Goal: Task Accomplishment & Management: Use online tool/utility

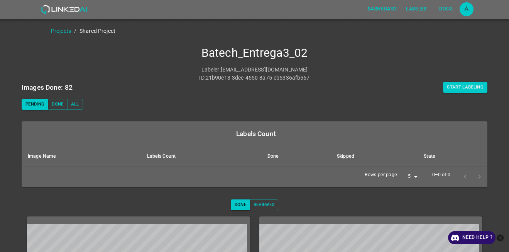
scroll to position [39, 0]
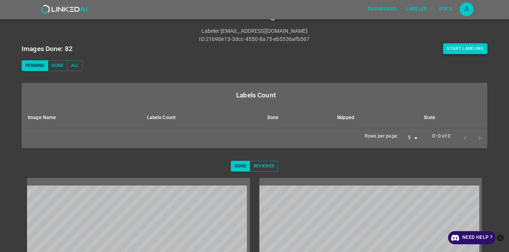
click at [462, 48] on button "Start Labeling" at bounding box center [465, 48] width 44 height 11
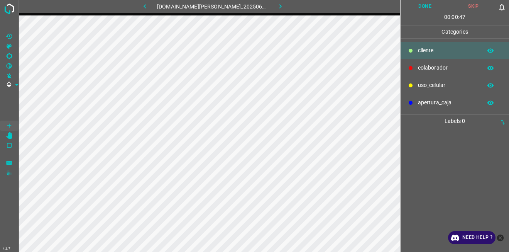
click at [439, 73] on div "colaborador" at bounding box center [455, 67] width 109 height 17
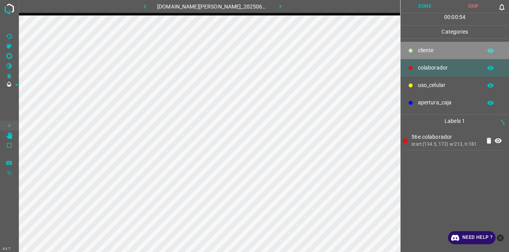
drag, startPoint x: 432, startPoint y: 53, endPoint x: 415, endPoint y: 58, distance: 17.7
click at [431, 52] on p "cliente" at bounding box center [448, 50] width 60 height 8
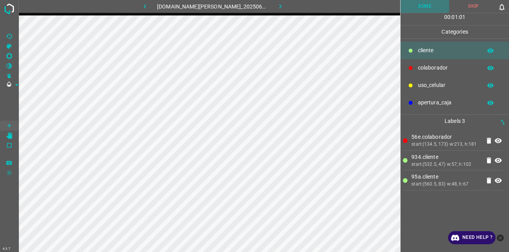
click at [412, 1] on button "Done" at bounding box center [425, 6] width 49 height 13
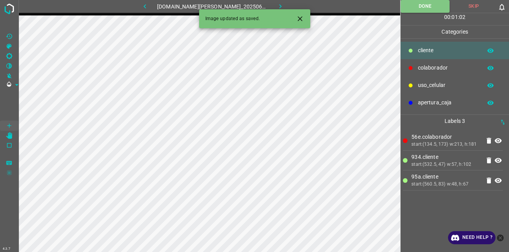
click at [277, 4] on icon "button" at bounding box center [281, 6] width 8 height 8
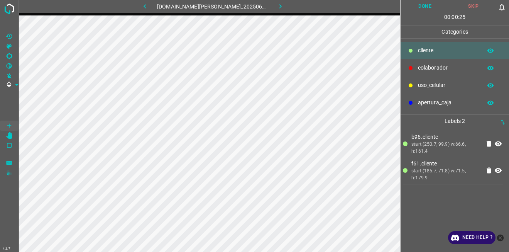
click at [421, 69] on p "colaborador" at bounding box center [448, 68] width 60 height 8
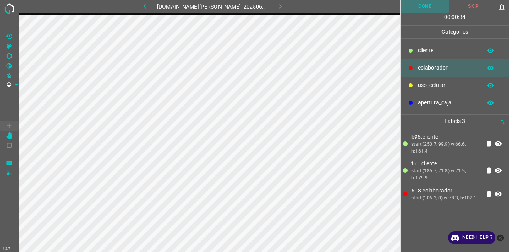
click at [432, 2] on button "Done" at bounding box center [425, 6] width 49 height 13
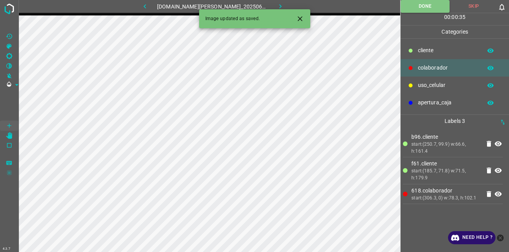
click at [280, 2] on button "button" at bounding box center [280, 6] width 25 height 13
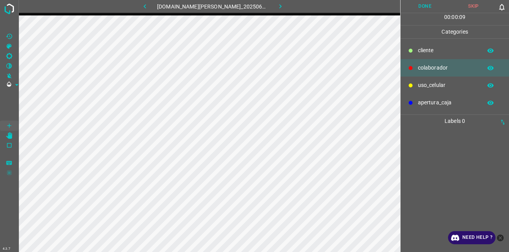
click at [430, 48] on p "cliente" at bounding box center [448, 50] width 60 height 8
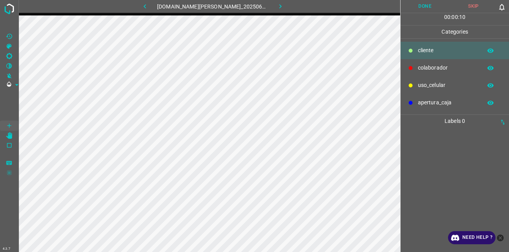
click at [427, 61] on div "colaborador" at bounding box center [455, 67] width 109 height 17
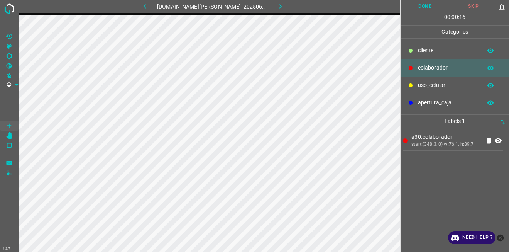
click at [416, 3] on button "Done" at bounding box center [425, 6] width 49 height 13
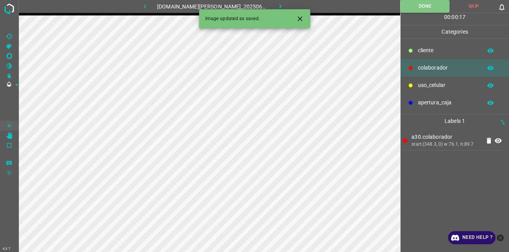
click at [277, 3] on icon "button" at bounding box center [281, 6] width 8 height 8
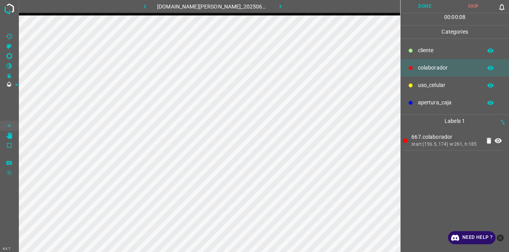
click at [436, 7] on button "Done" at bounding box center [425, 6] width 49 height 13
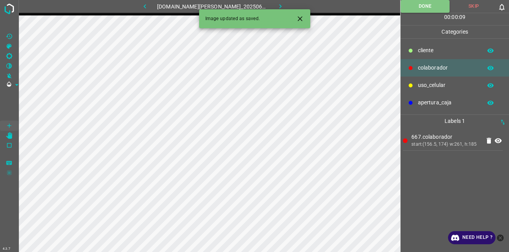
click at [277, 5] on icon "button" at bounding box center [281, 6] width 8 height 8
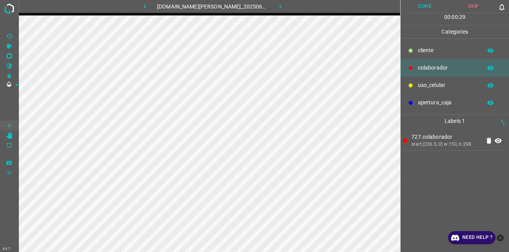
click at [438, 51] on p "cliente" at bounding box center [448, 50] width 60 height 8
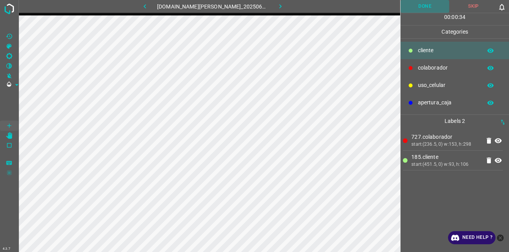
click at [425, 3] on button "Done" at bounding box center [425, 6] width 49 height 13
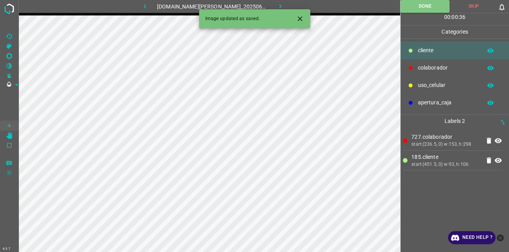
click at [281, 5] on button "button" at bounding box center [280, 6] width 25 height 13
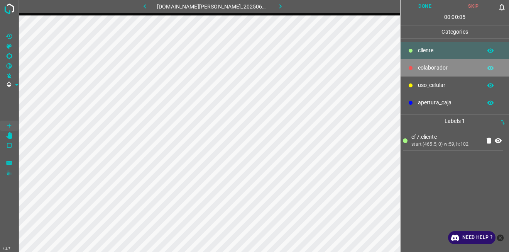
click at [422, 66] on p "colaborador" at bounding box center [448, 68] width 60 height 8
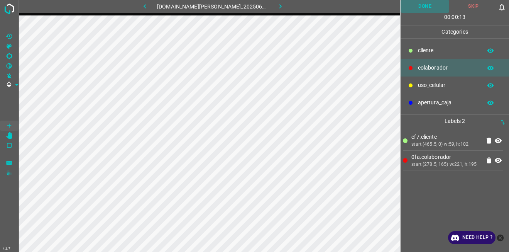
click at [430, 5] on button "Done" at bounding box center [425, 6] width 49 height 13
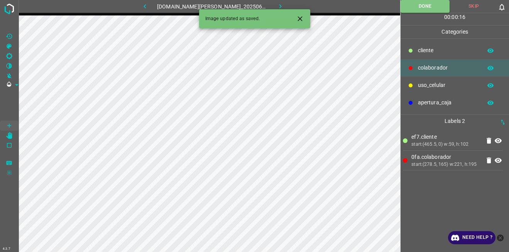
click at [277, 5] on icon "button" at bounding box center [281, 6] width 8 height 8
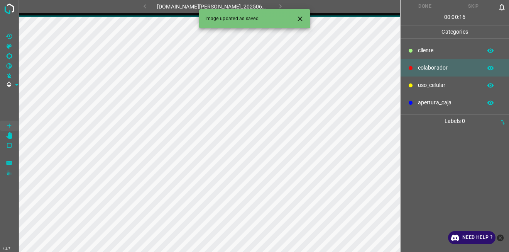
click at [502, 240] on icon "close-help" at bounding box center [500, 237] width 7 height 7
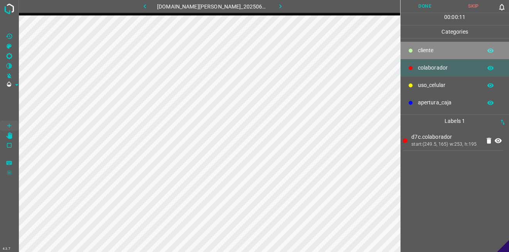
click at [420, 52] on p "cliente" at bounding box center [448, 50] width 60 height 8
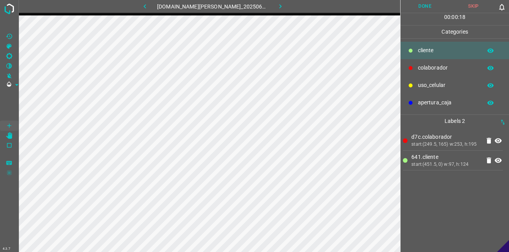
click at [419, 3] on button "Done" at bounding box center [425, 6] width 49 height 13
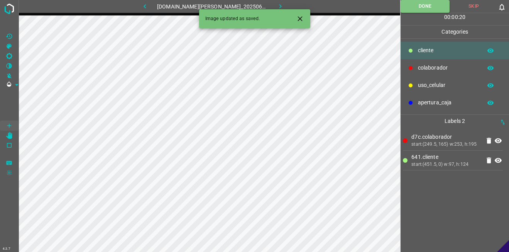
click at [277, 5] on icon "button" at bounding box center [281, 6] width 8 height 8
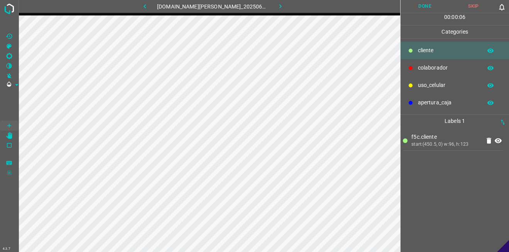
click at [423, 62] on div "colaborador" at bounding box center [455, 67] width 109 height 17
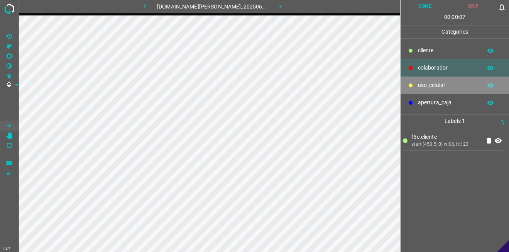
click at [435, 87] on p "uso_celular" at bounding box center [448, 85] width 60 height 8
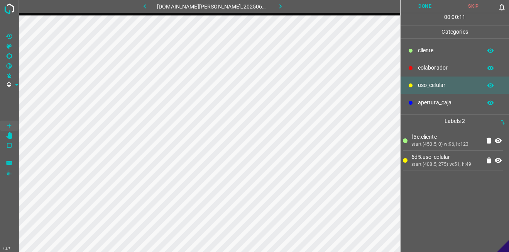
click at [432, 62] on div "colaborador" at bounding box center [455, 67] width 109 height 17
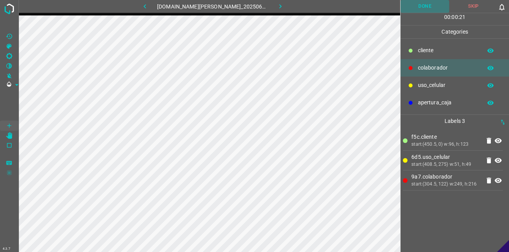
click at [431, 6] on button "Done" at bounding box center [425, 6] width 49 height 13
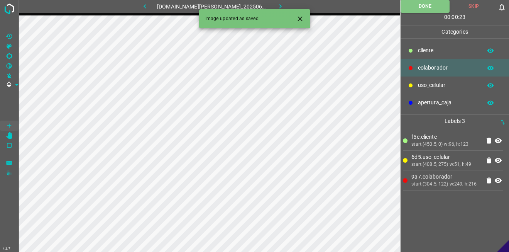
click at [277, 5] on icon "button" at bounding box center [281, 6] width 8 height 8
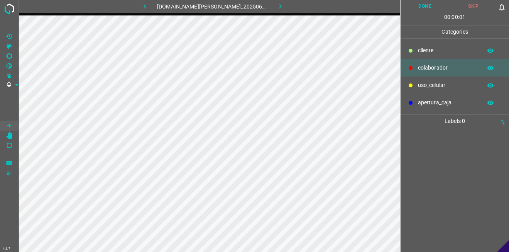
click at [426, 84] on p "uso_celular" at bounding box center [448, 85] width 60 height 8
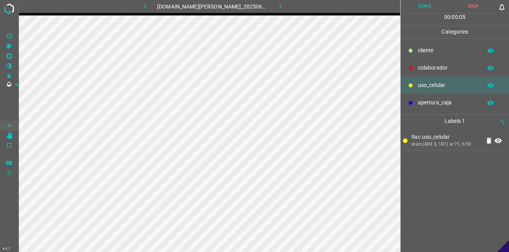
click at [435, 45] on div "cliente" at bounding box center [455, 50] width 109 height 17
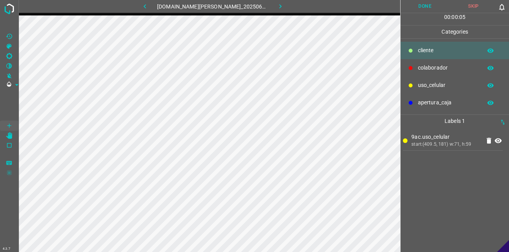
click at [433, 61] on div "colaborador" at bounding box center [455, 67] width 109 height 17
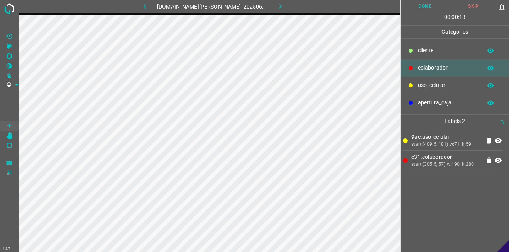
click at [427, 84] on p "uso_celular" at bounding box center [448, 85] width 60 height 8
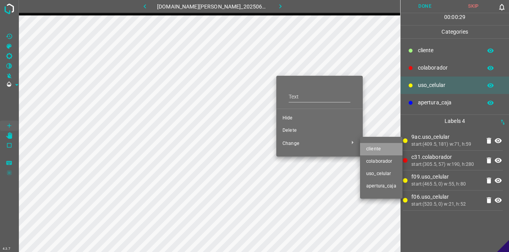
click at [375, 152] on span "cliente" at bounding box center [382, 149] width 30 height 7
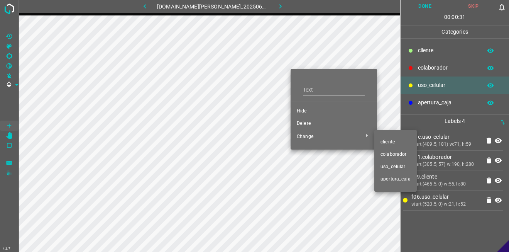
click at [397, 137] on li "cliente" at bounding box center [396, 142] width 42 height 12
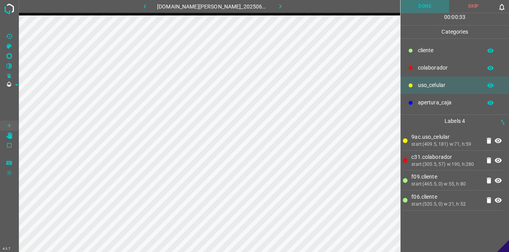
click at [414, 7] on button "Done" at bounding box center [425, 6] width 49 height 13
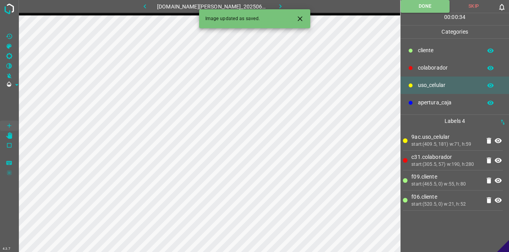
click at [277, 2] on icon "button" at bounding box center [281, 6] width 8 height 8
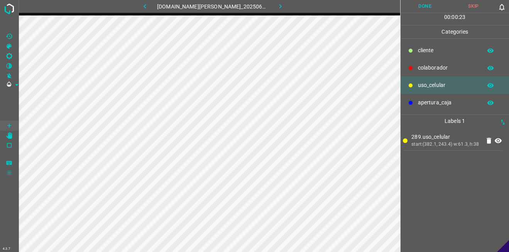
click at [431, 68] on p "colaborador" at bounding box center [448, 68] width 60 height 8
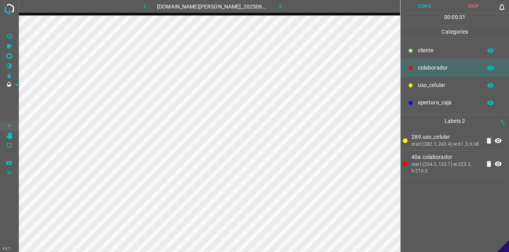
click at [418, 52] on div "cliente" at bounding box center [455, 50] width 109 height 17
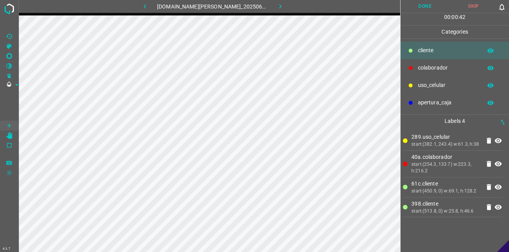
click at [423, 3] on button "Done" at bounding box center [425, 6] width 49 height 13
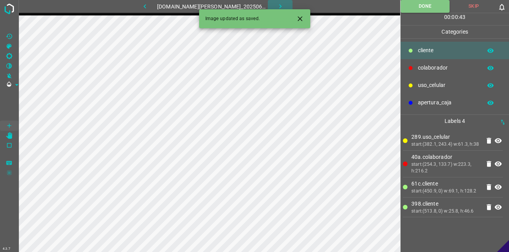
click at [277, 3] on icon "button" at bounding box center [281, 6] width 8 height 8
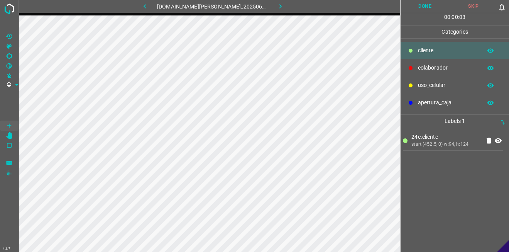
click at [429, 64] on p "colaborador" at bounding box center [448, 68] width 60 height 8
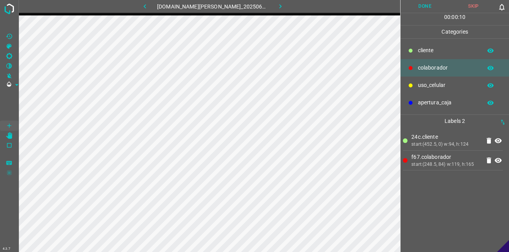
click at [432, 83] on p "uso_celular" at bounding box center [448, 85] width 60 height 8
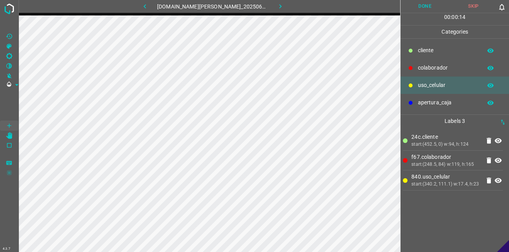
click at [428, 5] on button "Done" at bounding box center [425, 6] width 49 height 13
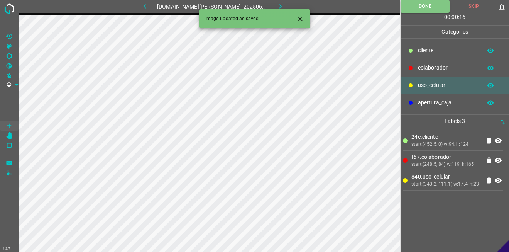
click at [277, 4] on icon "button" at bounding box center [281, 6] width 8 height 8
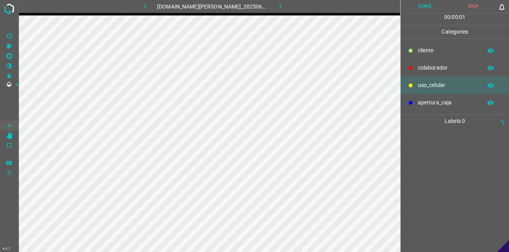
click at [415, 52] on div "cliente" at bounding box center [455, 50] width 109 height 17
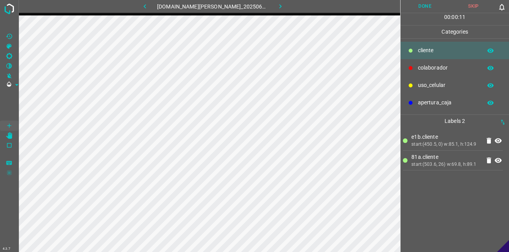
click at [423, 67] on p "colaborador" at bounding box center [448, 68] width 60 height 8
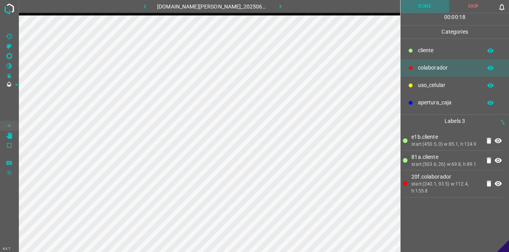
click at [410, 12] on button "Done" at bounding box center [425, 6] width 49 height 13
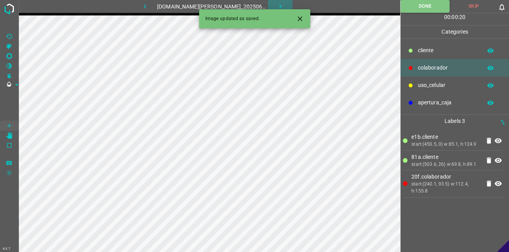
click at [281, 6] on button "button" at bounding box center [280, 6] width 25 height 13
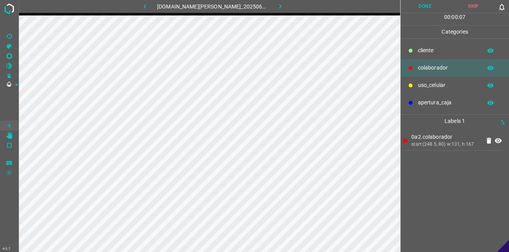
click at [451, 48] on p "cliente" at bounding box center [448, 50] width 60 height 8
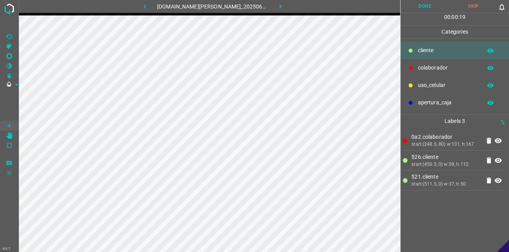
click at [421, 6] on button "Done" at bounding box center [425, 6] width 49 height 13
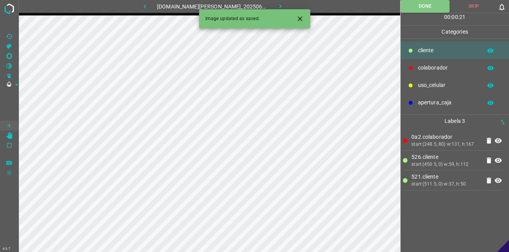
click at [277, 3] on icon "button" at bounding box center [281, 6] width 8 height 8
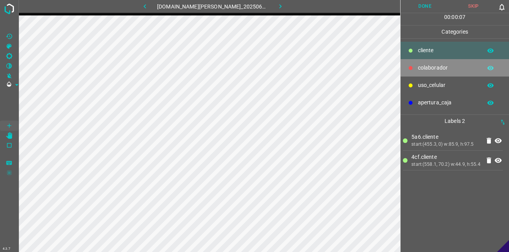
click at [428, 64] on p "colaborador" at bounding box center [448, 68] width 60 height 8
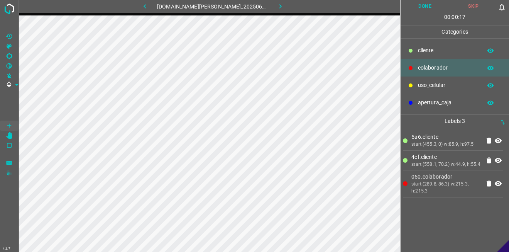
click at [426, 7] on button "Done" at bounding box center [425, 6] width 49 height 13
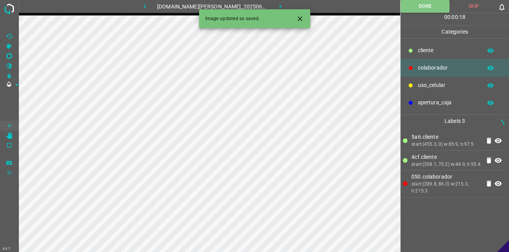
click at [277, 4] on icon "button" at bounding box center [281, 6] width 8 height 8
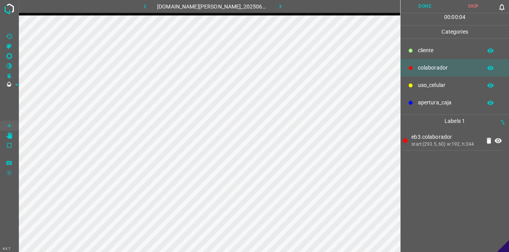
click at [429, 51] on p "cliente" at bounding box center [448, 50] width 60 height 8
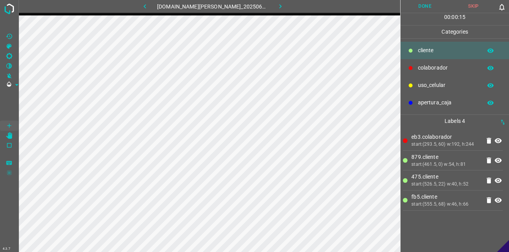
click at [411, 5] on button "Done" at bounding box center [425, 6] width 49 height 13
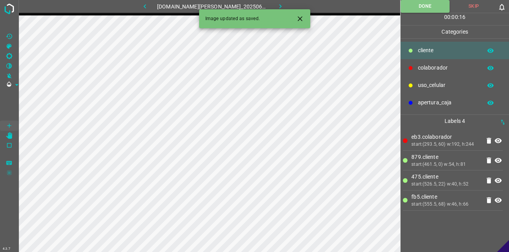
click at [278, 5] on icon "button" at bounding box center [281, 6] width 8 height 8
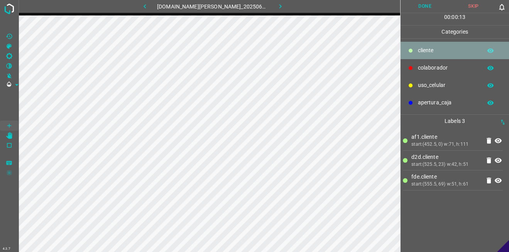
click at [433, 58] on div "cliente" at bounding box center [455, 50] width 109 height 17
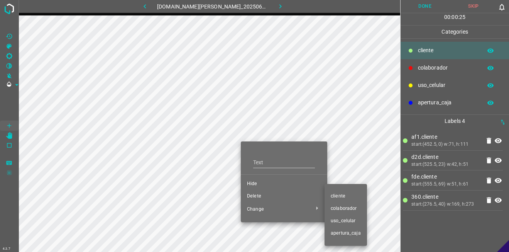
click at [338, 212] on li "colaborador" at bounding box center [346, 208] width 42 height 12
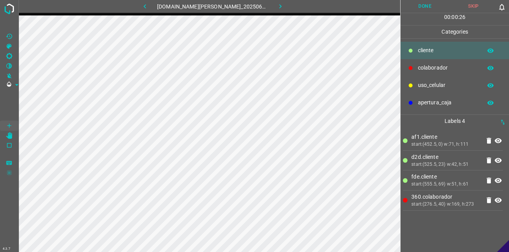
click at [429, 5] on button "Done" at bounding box center [425, 6] width 49 height 13
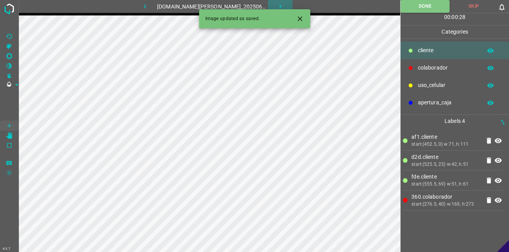
click at [278, 3] on icon "button" at bounding box center [281, 6] width 8 height 8
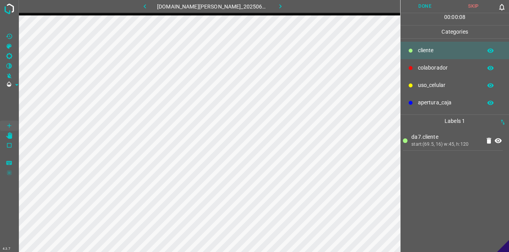
click at [424, 5] on button "Done" at bounding box center [425, 6] width 49 height 13
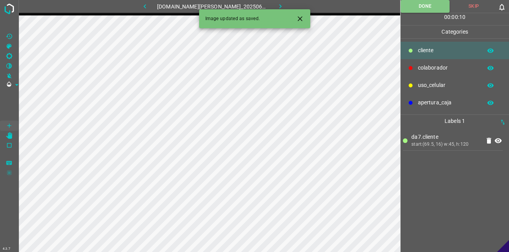
click at [277, 5] on icon "button" at bounding box center [281, 6] width 8 height 8
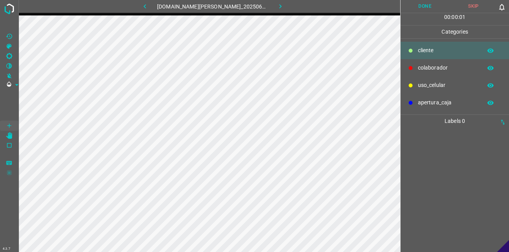
click at [428, 68] on p "colaborador" at bounding box center [448, 68] width 60 height 8
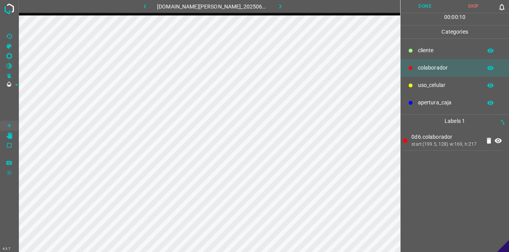
click at [417, 4] on button "Done" at bounding box center [425, 6] width 49 height 13
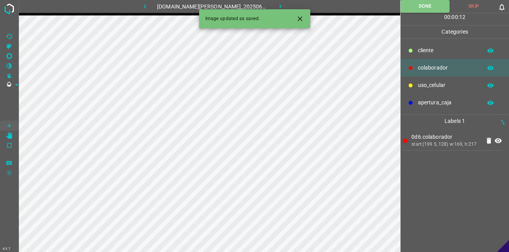
click at [277, 3] on icon "button" at bounding box center [281, 6] width 8 height 8
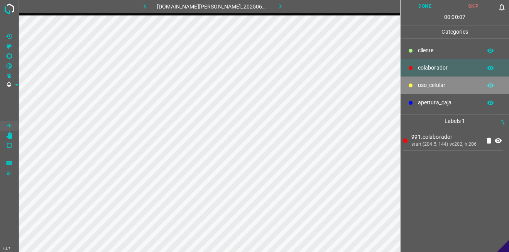
click at [429, 80] on div "uso_celular" at bounding box center [455, 84] width 109 height 17
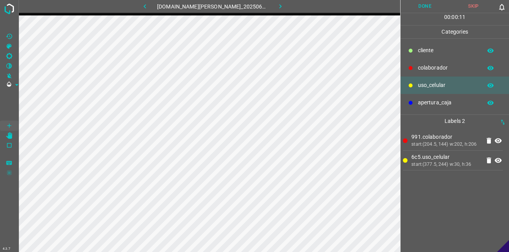
click at [429, 5] on button "Done" at bounding box center [425, 6] width 49 height 13
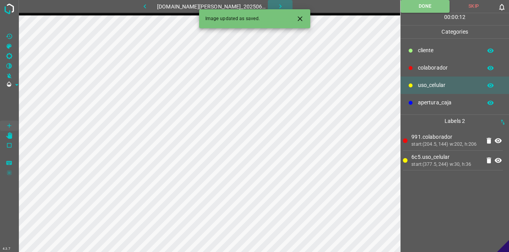
click at [277, 5] on icon "button" at bounding box center [281, 6] width 8 height 8
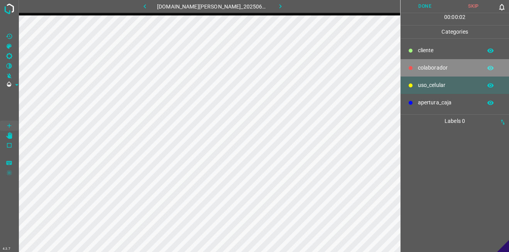
click at [429, 62] on div "colaborador" at bounding box center [455, 67] width 109 height 17
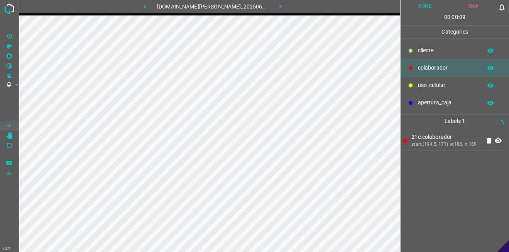
click at [416, 4] on button "Done" at bounding box center [425, 6] width 49 height 13
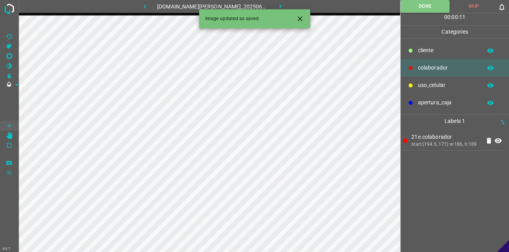
click at [277, 3] on icon "button" at bounding box center [281, 6] width 8 height 8
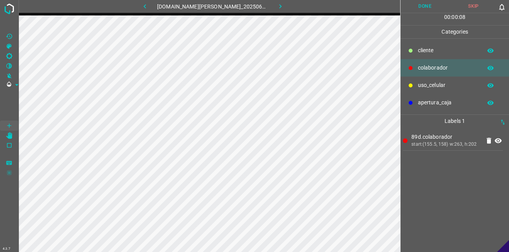
click at [418, 9] on button "Done" at bounding box center [425, 6] width 49 height 13
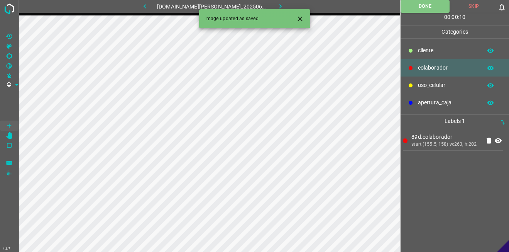
click at [280, 8] on button "button" at bounding box center [280, 6] width 25 height 13
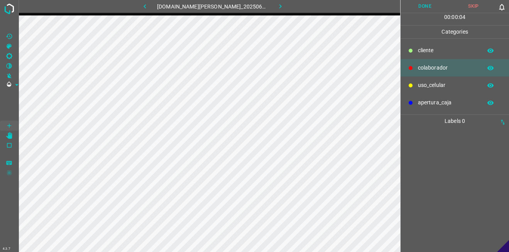
click at [431, 66] on p "colaborador" at bounding box center [448, 68] width 60 height 8
click at [434, 3] on button "Done" at bounding box center [425, 6] width 49 height 13
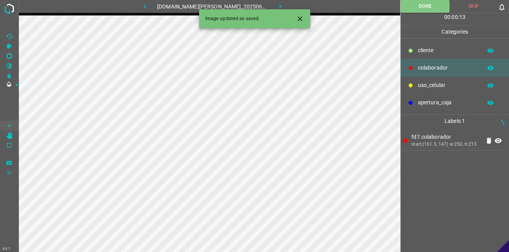
click at [277, 7] on icon "button" at bounding box center [281, 6] width 8 height 8
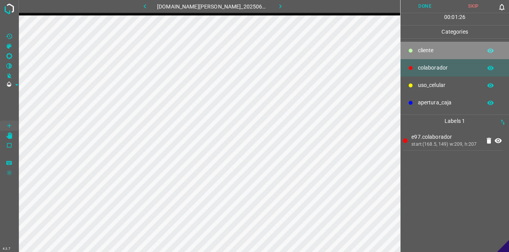
click at [427, 48] on p "cliente" at bounding box center [448, 50] width 60 height 8
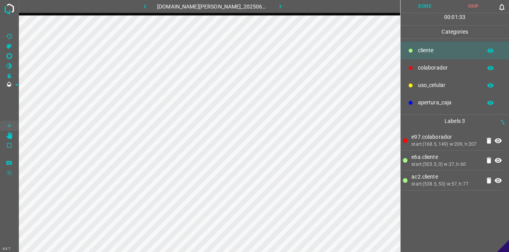
click at [424, 6] on button "Done" at bounding box center [425, 6] width 49 height 13
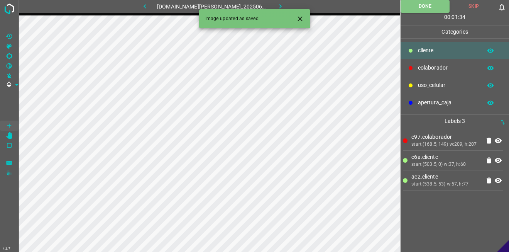
click at [277, 5] on icon "button" at bounding box center [281, 6] width 8 height 8
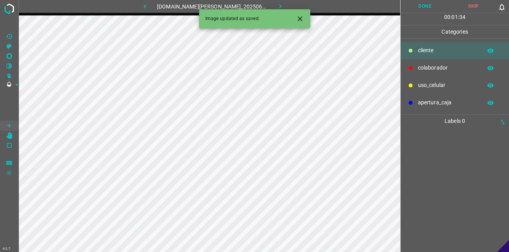
click at [425, 67] on p "colaborador" at bounding box center [448, 68] width 60 height 8
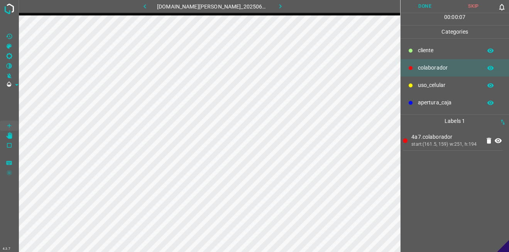
click at [433, 8] on button "Done" at bounding box center [425, 6] width 49 height 13
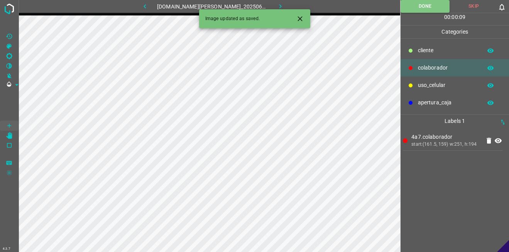
click at [277, 4] on icon "button" at bounding box center [281, 6] width 8 height 8
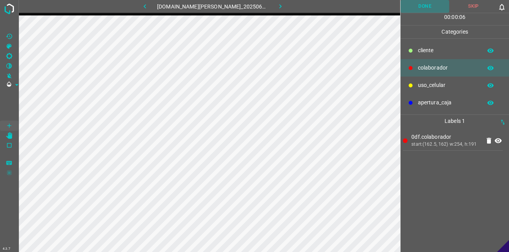
click at [424, 8] on button "Done" at bounding box center [425, 6] width 49 height 13
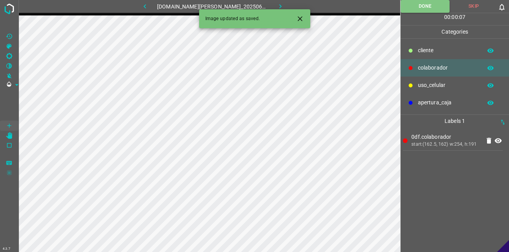
click at [277, 5] on icon "button" at bounding box center [281, 6] width 8 height 8
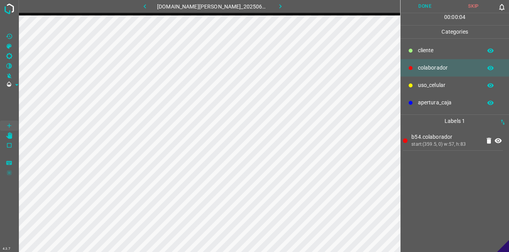
click at [457, 56] on div "cliente" at bounding box center [455, 50] width 109 height 17
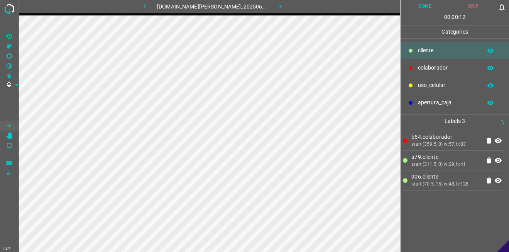
click at [443, 5] on button "Done" at bounding box center [425, 6] width 49 height 13
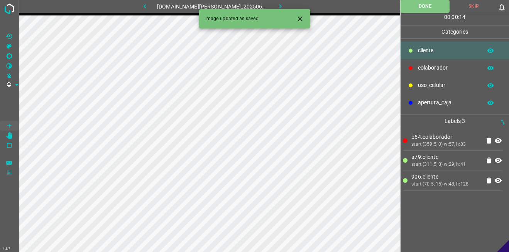
click at [277, 4] on icon "button" at bounding box center [281, 6] width 8 height 8
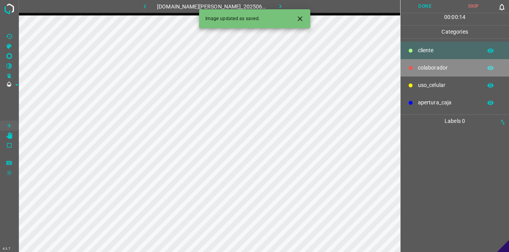
click at [431, 71] on p "colaborador" at bounding box center [448, 68] width 60 height 8
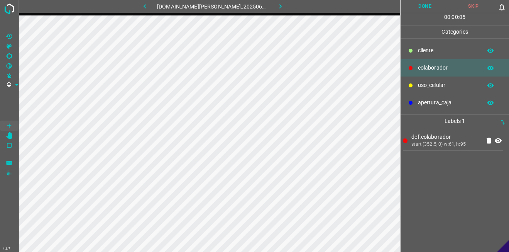
click at [413, 47] on div at bounding box center [411, 51] width 8 height 8
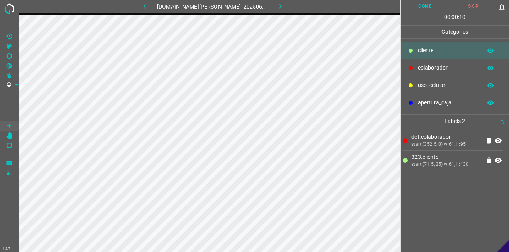
click at [418, 8] on button "Done" at bounding box center [425, 6] width 49 height 13
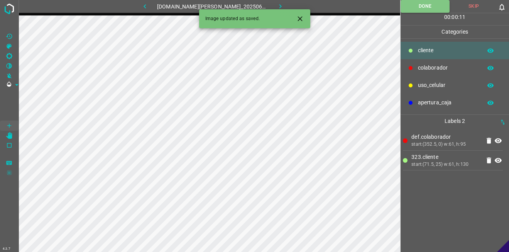
click at [277, 4] on icon "button" at bounding box center [281, 6] width 8 height 8
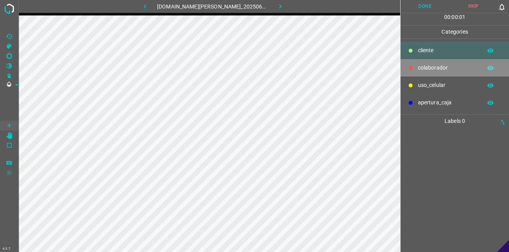
click at [424, 71] on p "colaborador" at bounding box center [448, 68] width 60 height 8
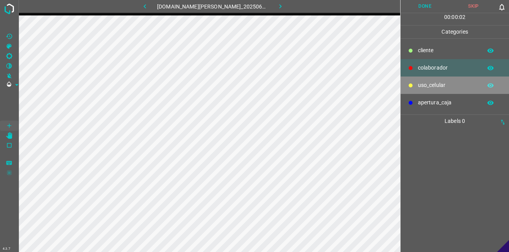
click at [425, 84] on p "uso_celular" at bounding box center [448, 85] width 60 height 8
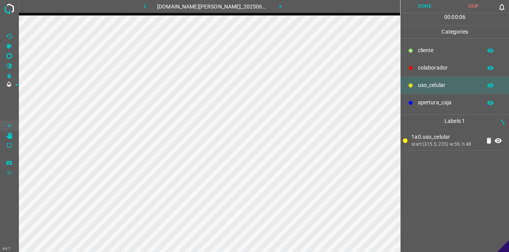
click at [431, 54] on p "cliente" at bounding box center [448, 50] width 60 height 8
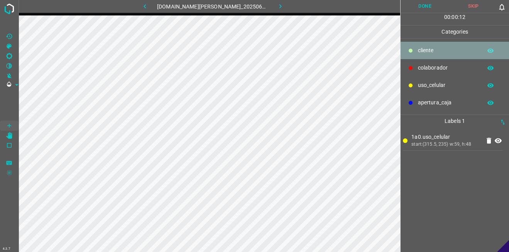
click at [427, 48] on p "cliente" at bounding box center [448, 50] width 60 height 8
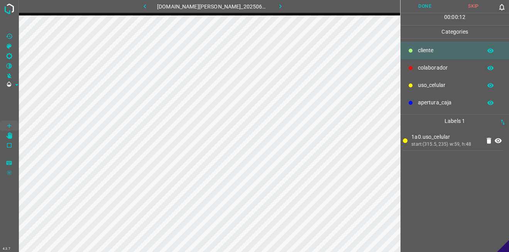
click at [428, 70] on p "colaborador" at bounding box center [448, 68] width 60 height 8
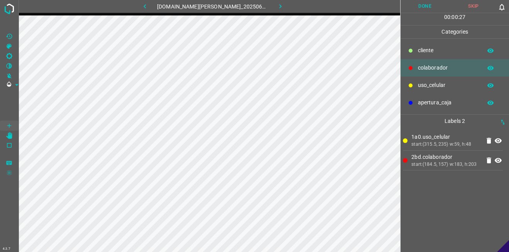
click at [418, 7] on button "Done" at bounding box center [425, 6] width 49 height 13
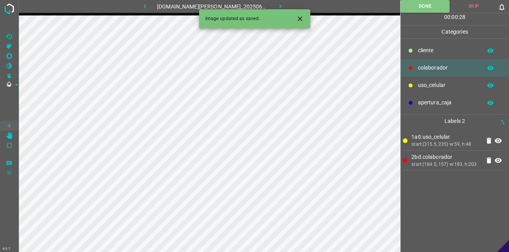
click at [279, 4] on button "button" at bounding box center [280, 6] width 25 height 13
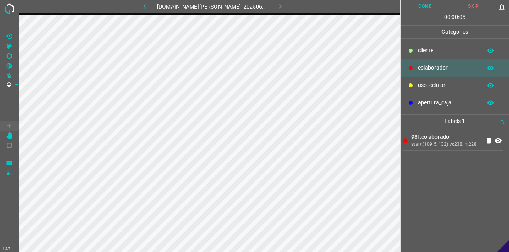
click at [424, 6] on button "Done" at bounding box center [425, 6] width 49 height 13
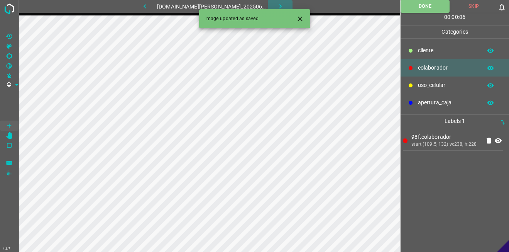
click at [277, 3] on icon "button" at bounding box center [281, 6] width 8 height 8
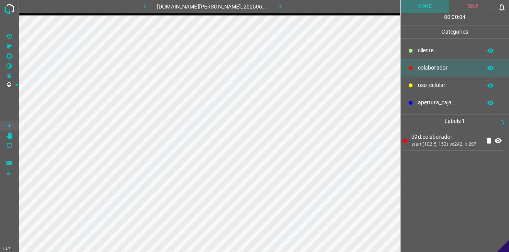
click at [409, 11] on button "Done" at bounding box center [425, 6] width 49 height 13
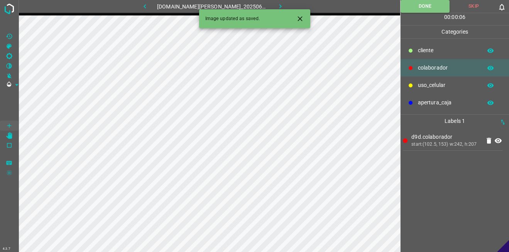
click at [277, 7] on icon "button" at bounding box center [281, 6] width 8 height 8
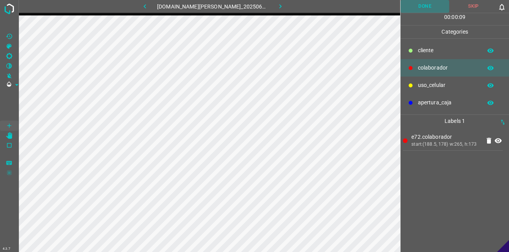
click at [430, 6] on button "Done" at bounding box center [425, 6] width 49 height 13
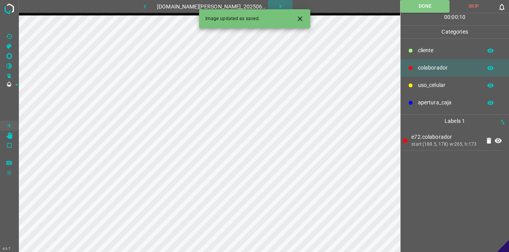
click at [278, 5] on icon "button" at bounding box center [281, 6] width 8 height 8
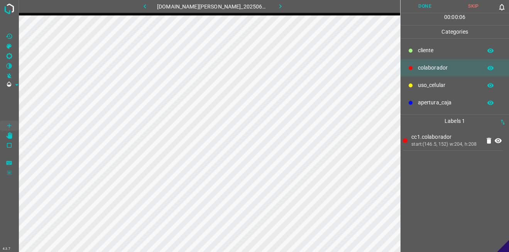
click at [430, 7] on button "Done" at bounding box center [425, 6] width 49 height 13
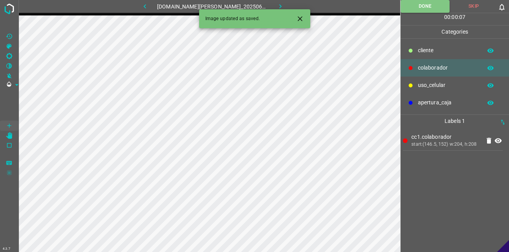
click at [277, 5] on icon "button" at bounding box center [281, 6] width 8 height 8
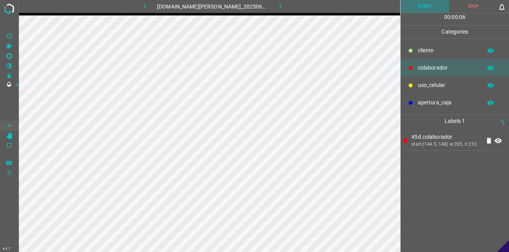
click at [427, 6] on button "Done" at bounding box center [425, 6] width 49 height 13
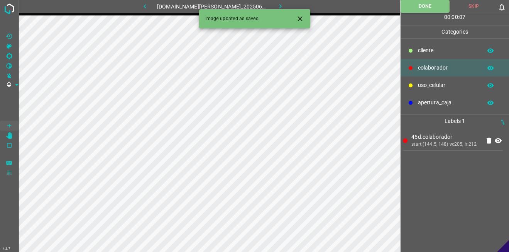
click at [283, 5] on button "button" at bounding box center [280, 6] width 25 height 13
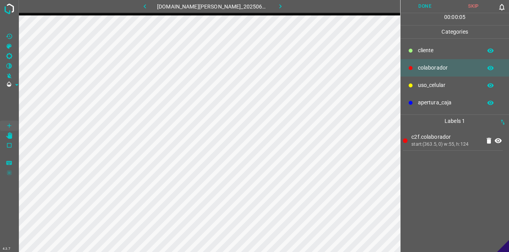
click at [435, 47] on p "cliente" at bounding box center [448, 50] width 60 height 8
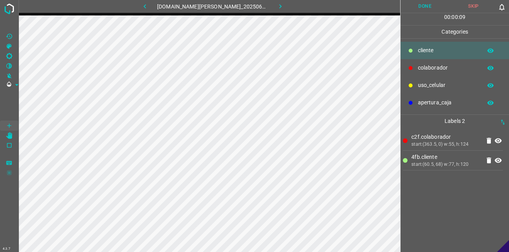
click at [411, 3] on button "Done" at bounding box center [425, 6] width 49 height 13
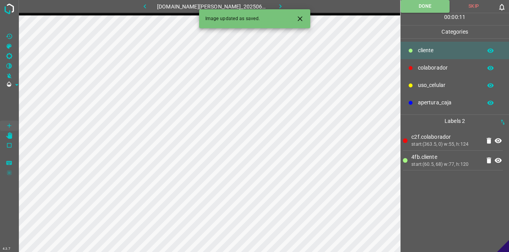
click at [278, 6] on icon "button" at bounding box center [281, 6] width 8 height 8
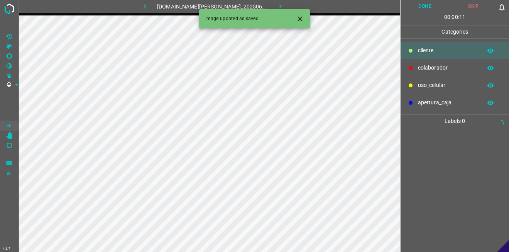
click at [415, 54] on div at bounding box center [411, 51] width 8 height 8
click at [418, 65] on div "colaborador" at bounding box center [455, 67] width 109 height 17
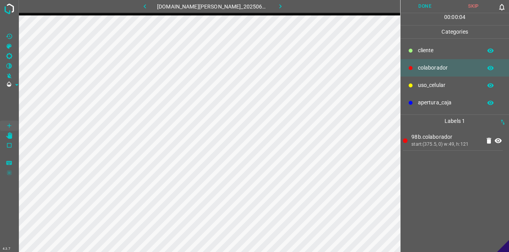
click at [430, 3] on button "Done" at bounding box center [425, 6] width 49 height 13
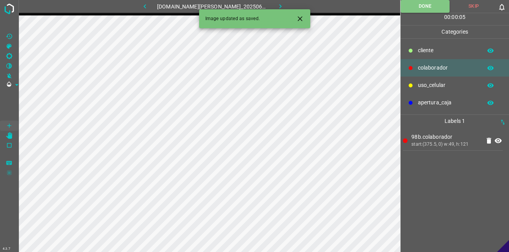
click at [420, 53] on p "cliente" at bounding box center [448, 50] width 60 height 8
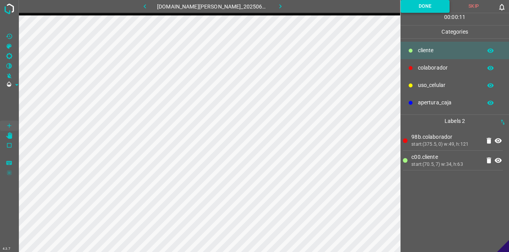
click at [406, 5] on button "Done" at bounding box center [425, 6] width 49 height 13
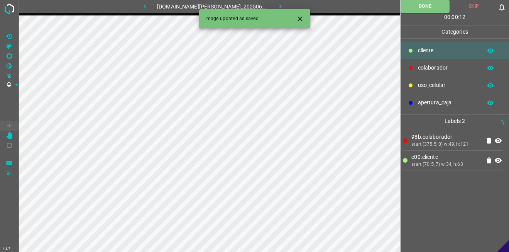
click at [277, 6] on icon "button" at bounding box center [281, 6] width 8 height 8
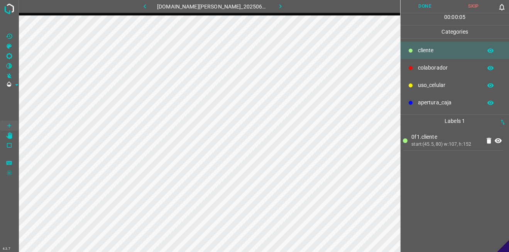
click at [450, 64] on p "colaborador" at bounding box center [448, 68] width 60 height 8
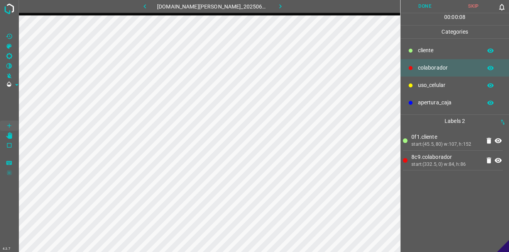
click at [428, 5] on button "Done" at bounding box center [425, 6] width 49 height 13
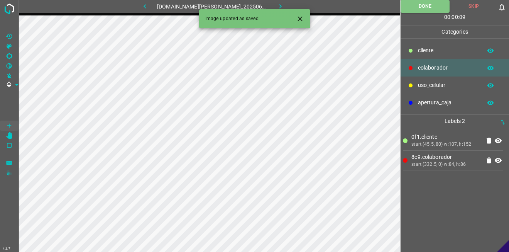
click at [279, 5] on button "button" at bounding box center [280, 6] width 25 height 13
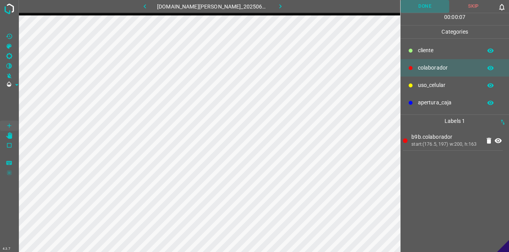
click at [431, 6] on button "Done" at bounding box center [425, 6] width 49 height 13
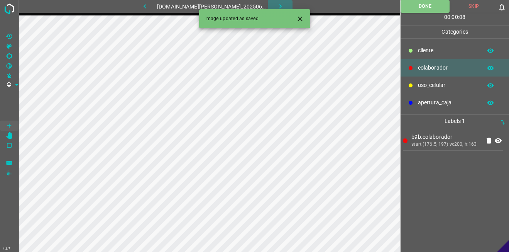
click at [277, 4] on icon "button" at bounding box center [281, 6] width 8 height 8
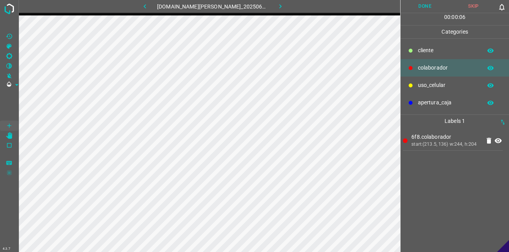
click at [419, 6] on button "Done" at bounding box center [425, 6] width 49 height 13
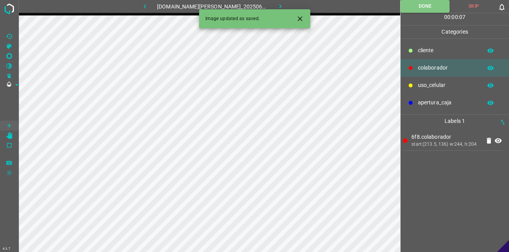
click at [278, 5] on icon "button" at bounding box center [281, 6] width 8 height 8
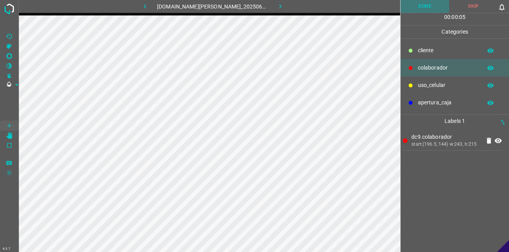
click at [426, 9] on button "Done" at bounding box center [425, 6] width 49 height 13
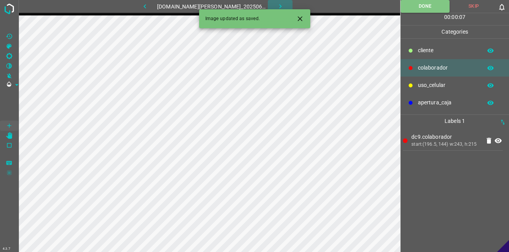
click at [277, 7] on icon "button" at bounding box center [281, 6] width 8 height 8
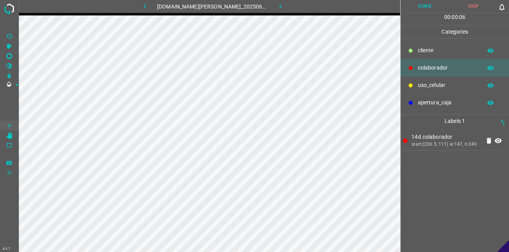
click at [421, 3] on button "Done" at bounding box center [425, 6] width 49 height 13
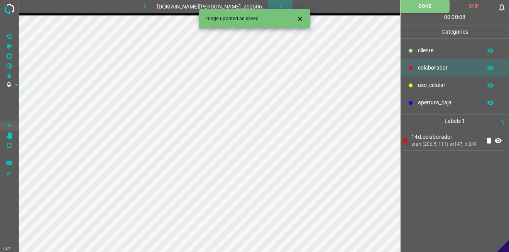
click at [277, 5] on icon "button" at bounding box center [281, 6] width 8 height 8
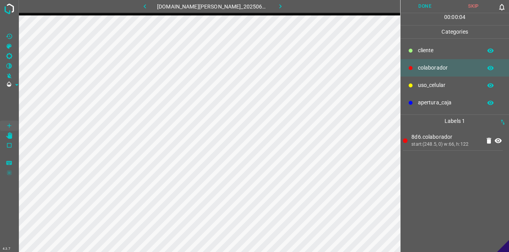
click at [419, 6] on button "Done" at bounding box center [425, 6] width 49 height 13
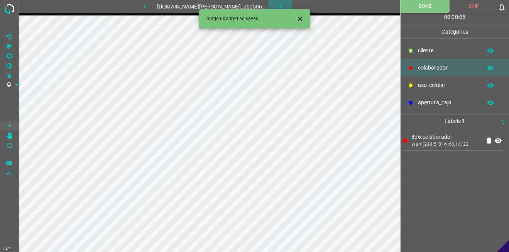
click at [277, 3] on icon "button" at bounding box center [281, 6] width 8 height 8
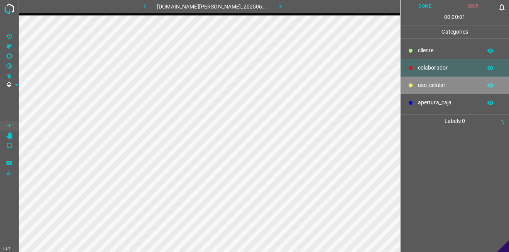
click at [418, 79] on div "uso_celular" at bounding box center [455, 84] width 109 height 17
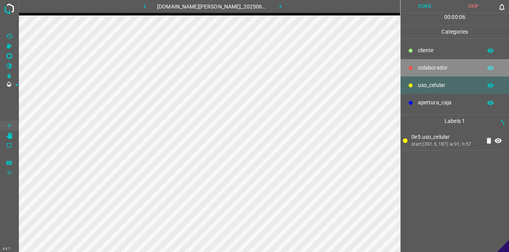
click at [431, 63] on div "colaborador" at bounding box center [455, 67] width 109 height 17
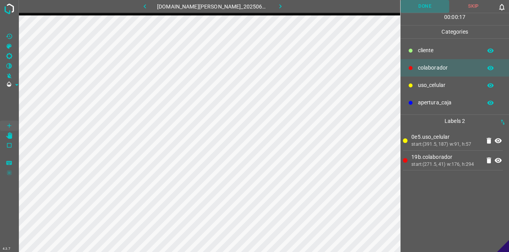
click at [422, 3] on button "Done" at bounding box center [425, 6] width 49 height 13
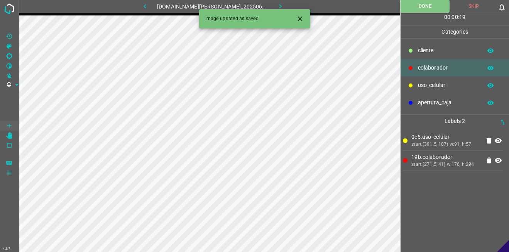
click at [277, 7] on icon "button" at bounding box center [281, 6] width 8 height 8
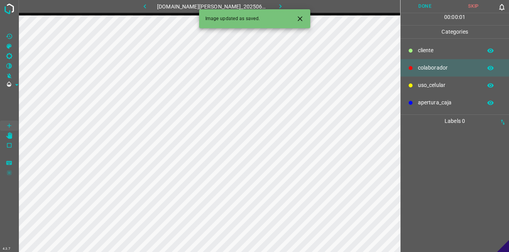
click at [430, 85] on p "uso_celular" at bounding box center [448, 85] width 60 height 8
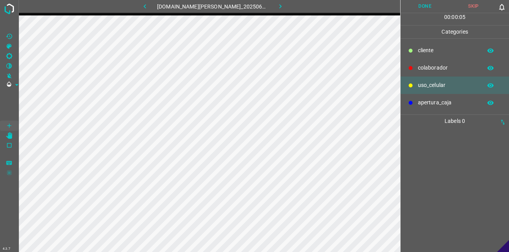
click at [426, 86] on p "uso_celular" at bounding box center [448, 85] width 60 height 8
click at [424, 63] on div "colaborador" at bounding box center [455, 67] width 109 height 17
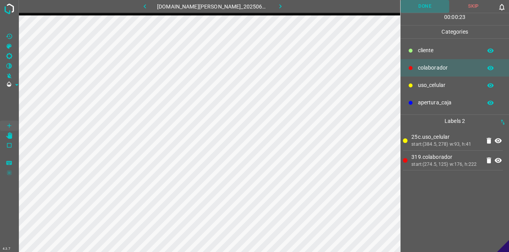
click at [415, 9] on button "Done" at bounding box center [425, 6] width 49 height 13
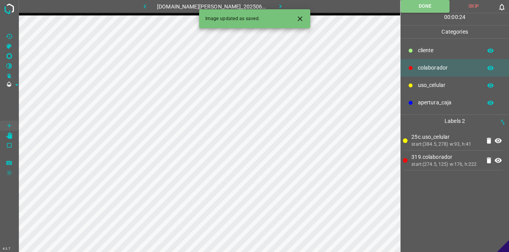
click at [269, 5] on button "button" at bounding box center [280, 6] width 25 height 13
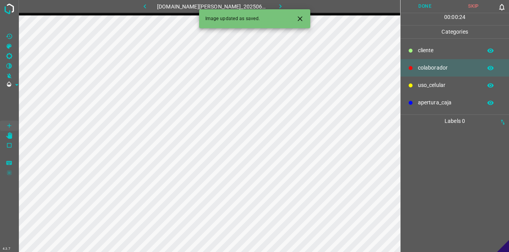
click at [421, 78] on div "uso_celular" at bounding box center [455, 84] width 109 height 17
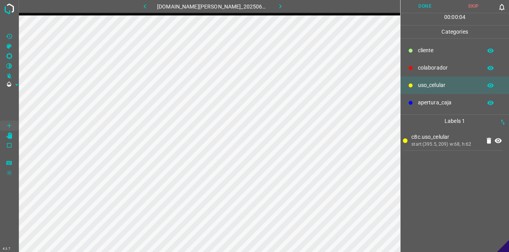
click at [411, 73] on div "colaborador" at bounding box center [455, 67] width 109 height 17
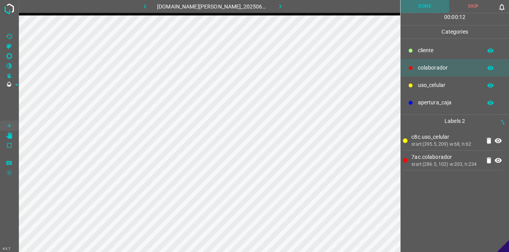
click at [431, 7] on button "Done" at bounding box center [425, 6] width 49 height 13
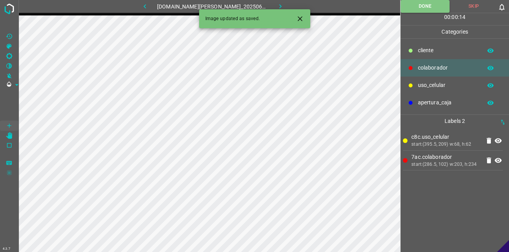
click at [277, 3] on icon "button" at bounding box center [281, 6] width 8 height 8
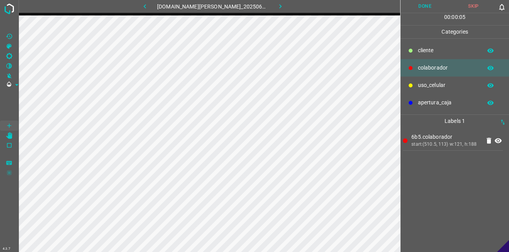
click at [444, 50] on p "cliente" at bounding box center [448, 50] width 60 height 8
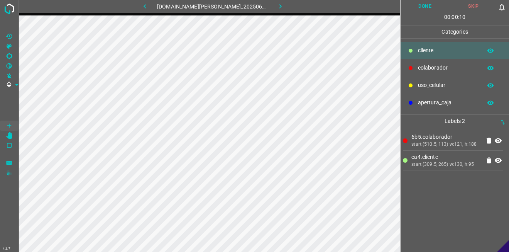
click at [424, 15] on div "00 : 00 : 10" at bounding box center [455, 19] width 109 height 12
click at [422, 7] on button "Done" at bounding box center [425, 6] width 49 height 13
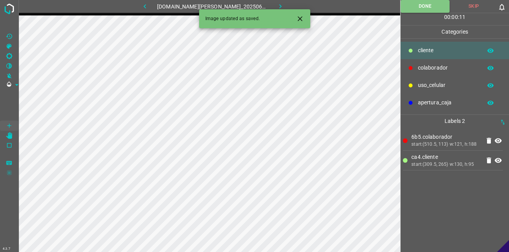
click at [277, 5] on icon "button" at bounding box center [281, 6] width 8 height 8
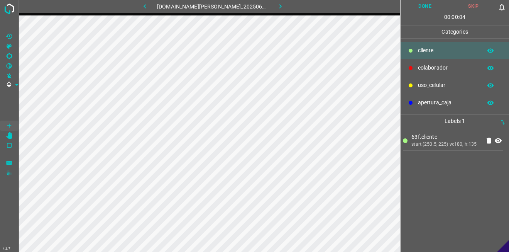
click at [438, 65] on p "colaborador" at bounding box center [448, 68] width 60 height 8
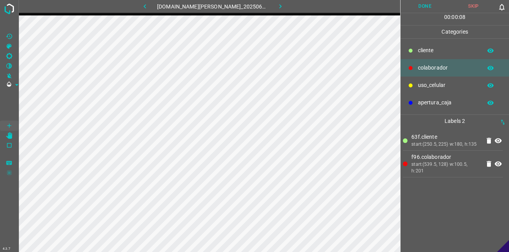
click at [429, 8] on button "Done" at bounding box center [425, 6] width 49 height 13
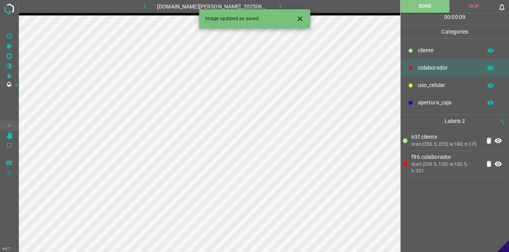
click at [277, 5] on icon "button" at bounding box center [281, 6] width 8 height 8
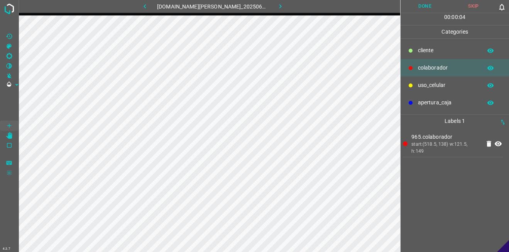
click at [436, 49] on p "cliente" at bounding box center [448, 50] width 60 height 8
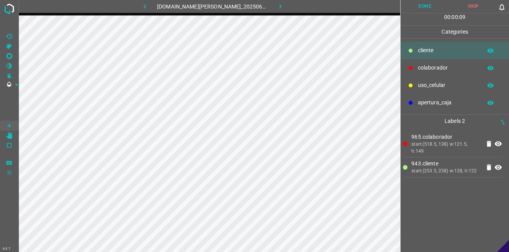
click at [424, 3] on button "Done" at bounding box center [425, 6] width 49 height 13
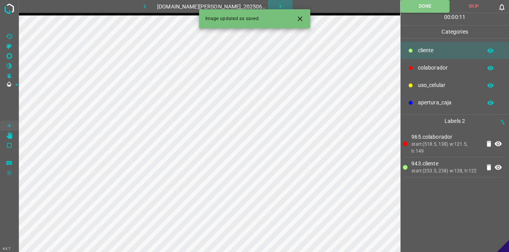
click at [277, 6] on icon "button" at bounding box center [281, 6] width 8 height 8
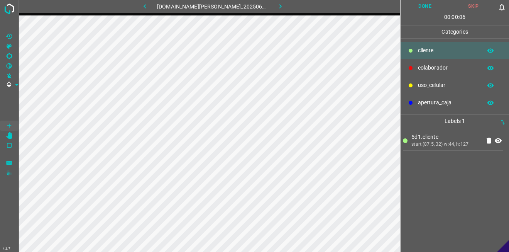
click at [415, 74] on div "colaborador" at bounding box center [455, 67] width 109 height 17
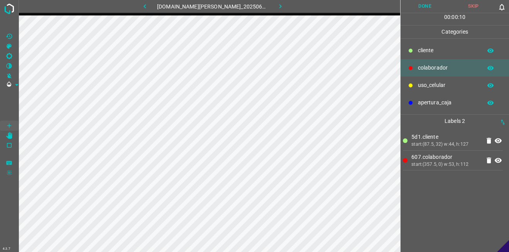
click at [421, 8] on button "Done" at bounding box center [425, 6] width 49 height 13
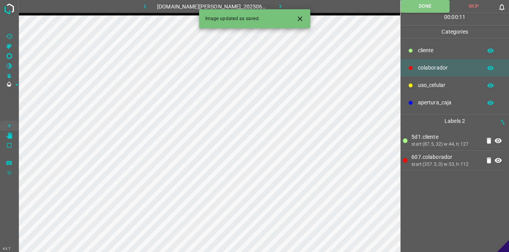
click at [277, 3] on icon "button" at bounding box center [281, 6] width 8 height 8
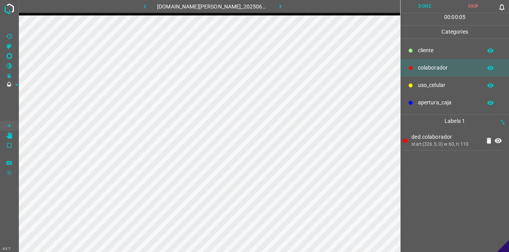
click at [428, 48] on p "cliente" at bounding box center [448, 50] width 60 height 8
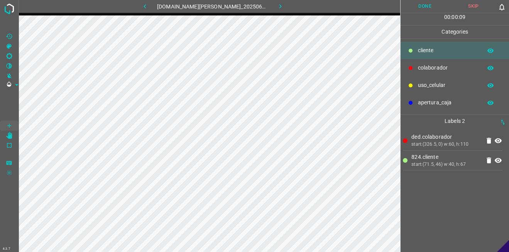
click at [435, 7] on button "Done" at bounding box center [425, 6] width 49 height 13
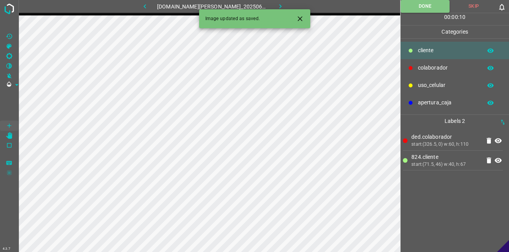
click at [270, 4] on button "button" at bounding box center [280, 6] width 25 height 13
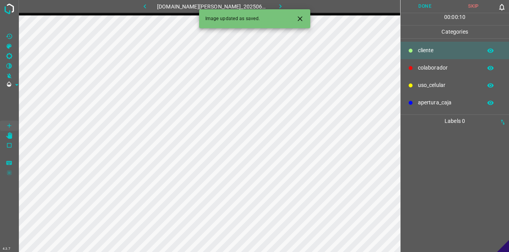
click at [424, 79] on div "uso_celular" at bounding box center [455, 84] width 109 height 17
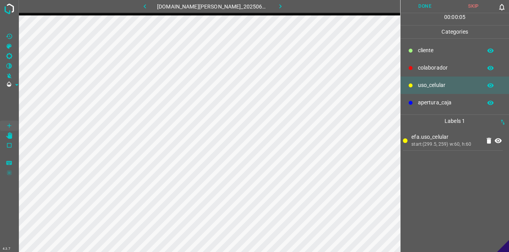
click at [428, 66] on p "colaborador" at bounding box center [448, 68] width 60 height 8
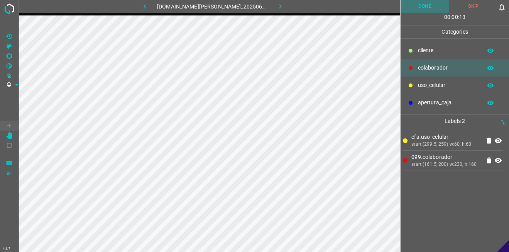
click at [428, 9] on button "Done" at bounding box center [425, 6] width 49 height 13
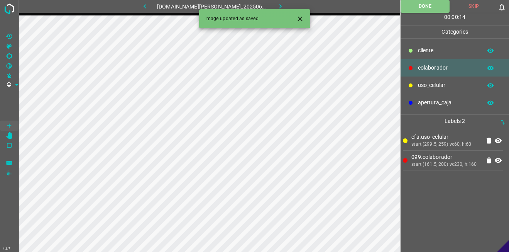
click at [278, 3] on icon "button" at bounding box center [281, 6] width 8 height 8
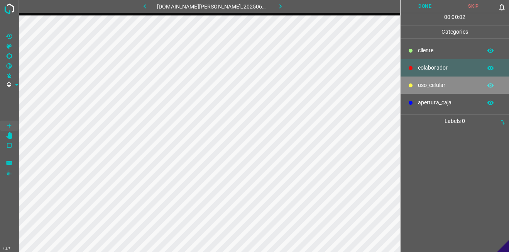
click at [433, 78] on div "uso_celular" at bounding box center [455, 84] width 109 height 17
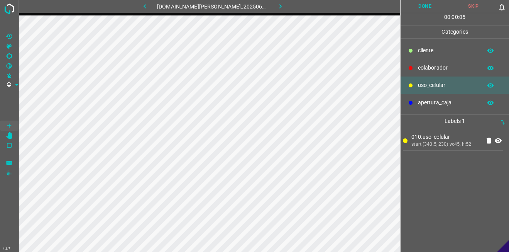
click at [421, 64] on p "colaborador" at bounding box center [448, 68] width 60 height 8
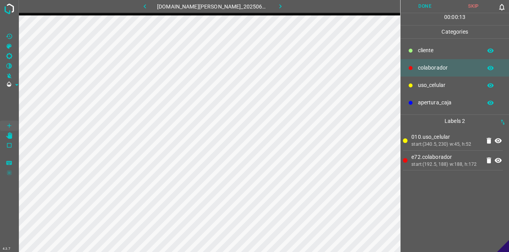
click at [427, 8] on button "Done" at bounding box center [425, 6] width 49 height 13
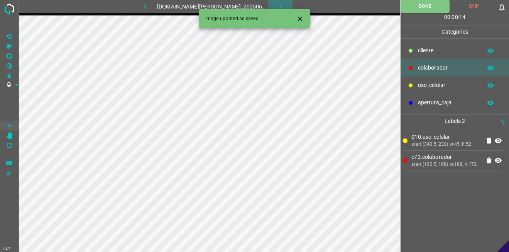
click at [278, 4] on icon "button" at bounding box center [281, 6] width 8 height 8
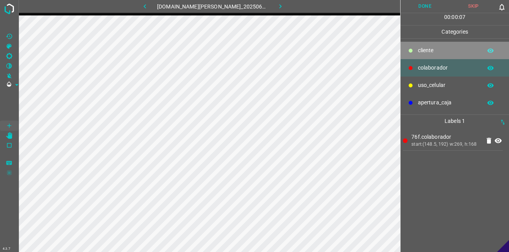
click at [451, 54] on p "cliente" at bounding box center [448, 50] width 60 height 8
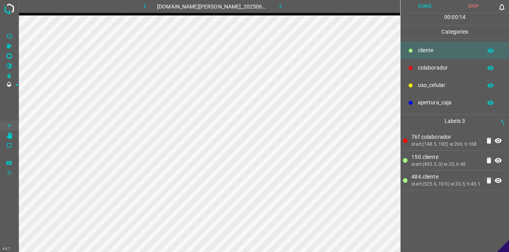
click at [426, 4] on button "Done" at bounding box center [425, 6] width 49 height 13
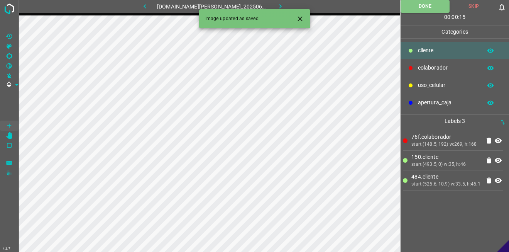
click at [277, 6] on icon "button" at bounding box center [281, 6] width 8 height 8
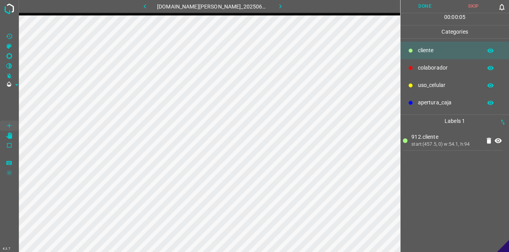
click at [429, 65] on p "colaborador" at bounding box center [448, 68] width 60 height 8
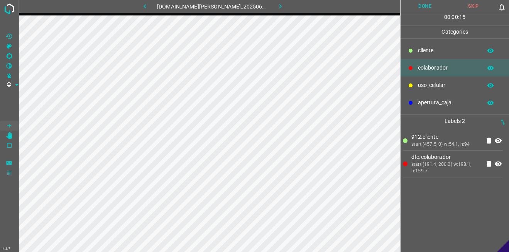
click at [418, 3] on button "Done" at bounding box center [425, 6] width 49 height 13
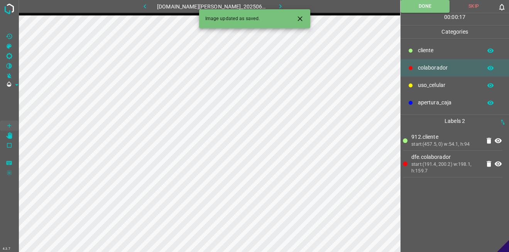
click at [279, 4] on button "button" at bounding box center [280, 6] width 25 height 13
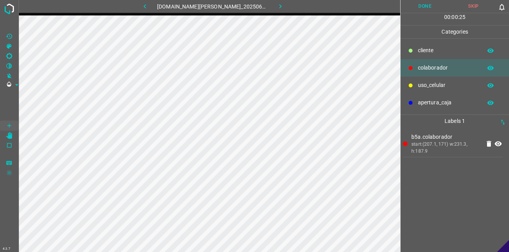
click at [421, 10] on button "Done" at bounding box center [425, 6] width 49 height 13
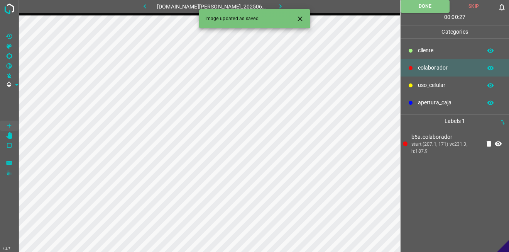
click at [277, 5] on icon "button" at bounding box center [281, 6] width 8 height 8
click at [455, 86] on p "uso_celular" at bounding box center [448, 85] width 60 height 8
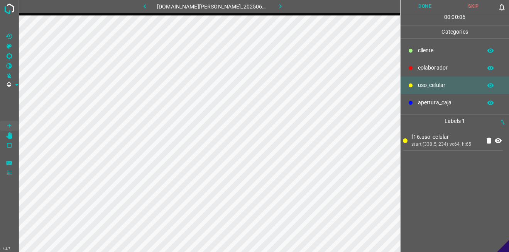
click at [432, 63] on div "colaborador" at bounding box center [455, 67] width 109 height 17
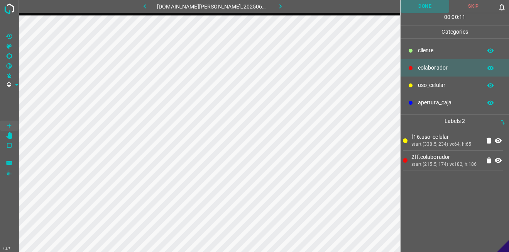
click at [418, 1] on button "Done" at bounding box center [425, 6] width 49 height 13
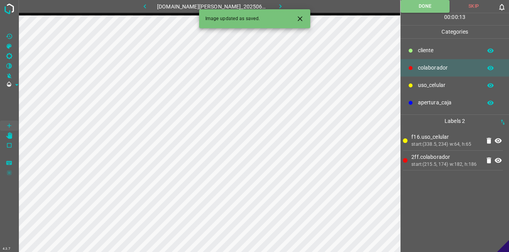
click at [279, 5] on button "button" at bounding box center [280, 6] width 25 height 13
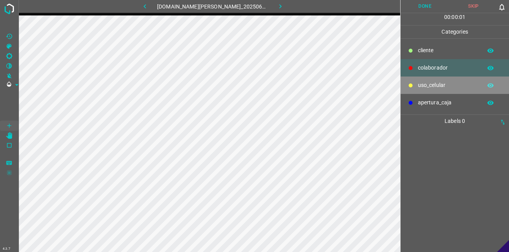
drag, startPoint x: 436, startPoint y: 82, endPoint x: 401, endPoint y: 83, distance: 35.6
click at [436, 82] on p "uso_celular" at bounding box center [448, 85] width 60 height 8
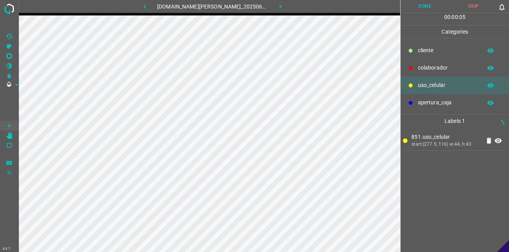
click at [425, 61] on div "colaborador" at bounding box center [455, 67] width 109 height 17
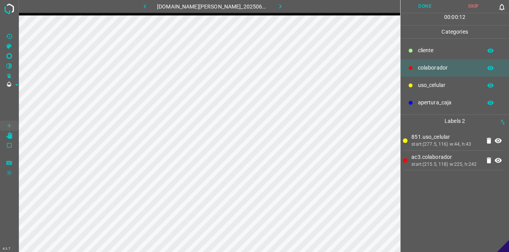
click at [423, 7] on button "Done" at bounding box center [425, 6] width 49 height 13
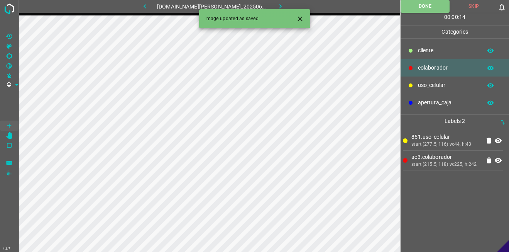
click at [277, 4] on icon "button" at bounding box center [281, 6] width 8 height 8
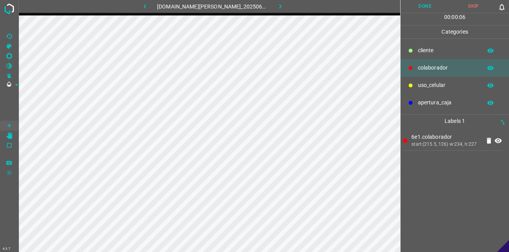
click at [423, 80] on div "uso_celular" at bounding box center [455, 84] width 109 height 17
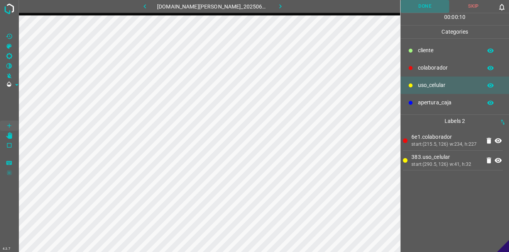
click at [414, 7] on button "Done" at bounding box center [425, 6] width 49 height 13
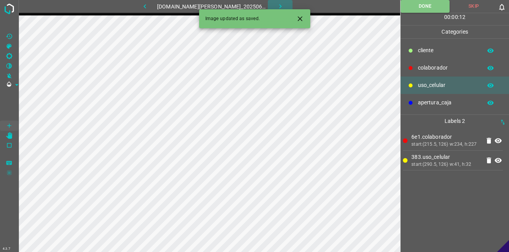
click at [277, 6] on icon "button" at bounding box center [281, 6] width 8 height 8
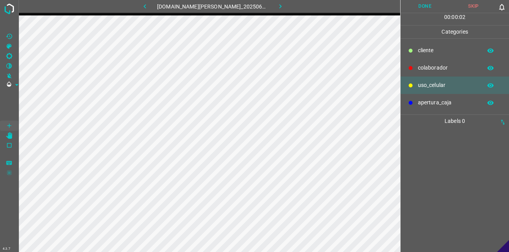
click at [428, 52] on p "cliente" at bounding box center [448, 50] width 60 height 8
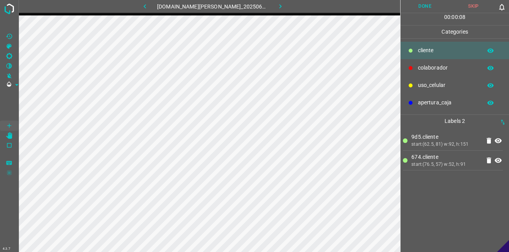
click at [458, 66] on p "colaborador" at bounding box center [448, 68] width 60 height 8
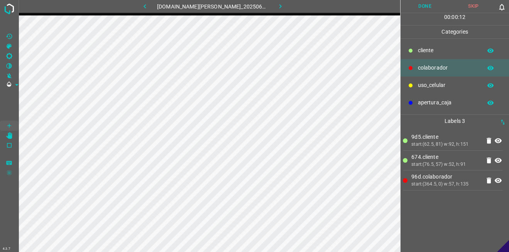
click at [423, 3] on button "Done" at bounding box center [425, 6] width 49 height 13
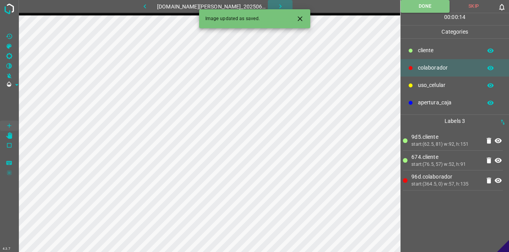
click at [277, 4] on icon "button" at bounding box center [281, 6] width 8 height 8
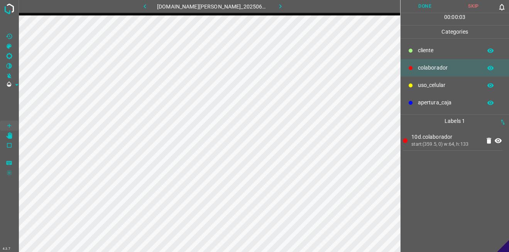
click at [419, 52] on p "cliente" at bounding box center [448, 50] width 60 height 8
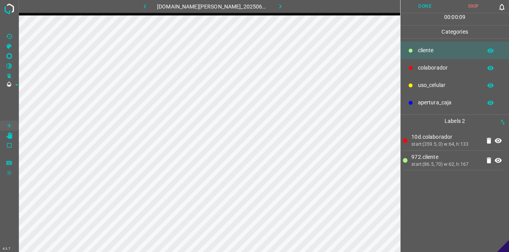
click at [414, 7] on button "Done" at bounding box center [425, 6] width 49 height 13
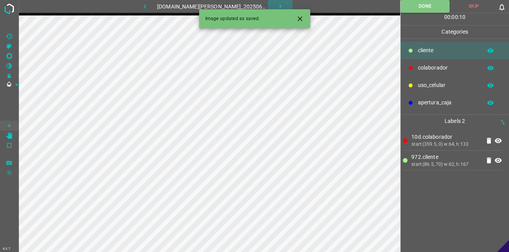
click at [277, 4] on icon "button" at bounding box center [281, 6] width 8 height 8
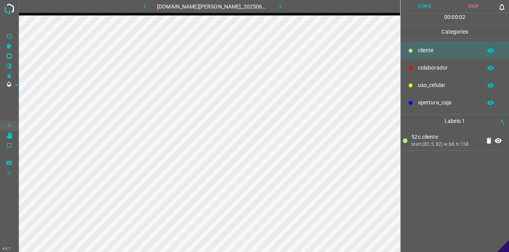
click at [428, 64] on p "colaborador" at bounding box center [448, 68] width 60 height 8
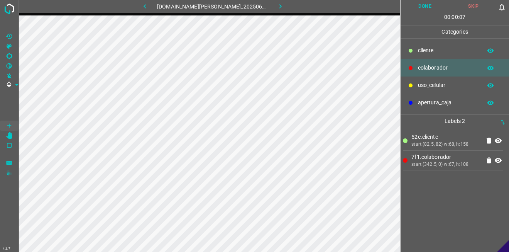
click at [433, 7] on button "Done" at bounding box center [425, 6] width 49 height 13
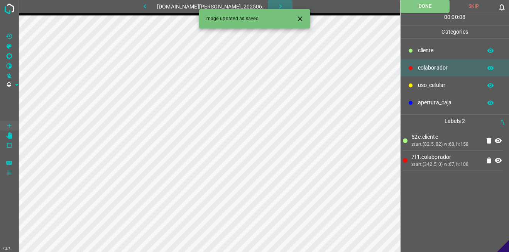
click at [277, 5] on icon "button" at bounding box center [281, 6] width 8 height 8
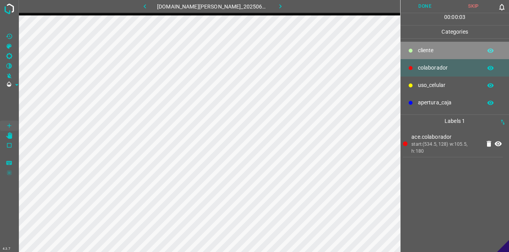
click at [438, 52] on p "cliente" at bounding box center [448, 50] width 60 height 8
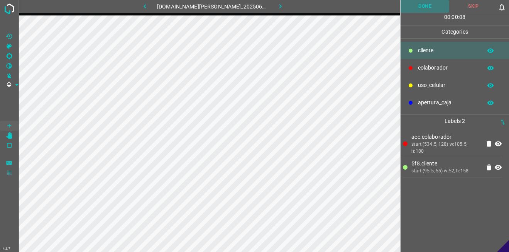
click at [431, 5] on button "Done" at bounding box center [425, 6] width 49 height 13
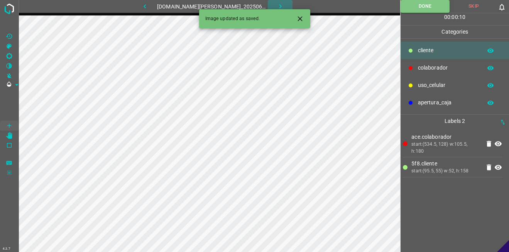
click at [277, 5] on icon "button" at bounding box center [281, 6] width 8 height 8
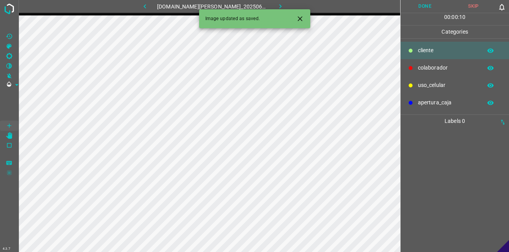
click at [437, 66] on p "colaborador" at bounding box center [448, 68] width 60 height 8
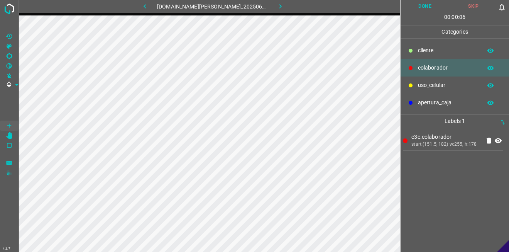
click at [422, 7] on button "Done" at bounding box center [425, 6] width 49 height 13
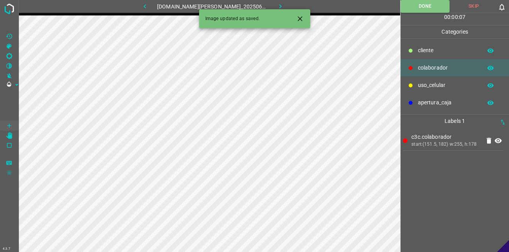
click at [277, 7] on icon "button" at bounding box center [281, 6] width 8 height 8
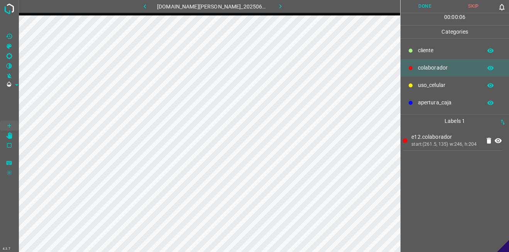
click at [445, 96] on div "apertura_caja" at bounding box center [455, 102] width 109 height 17
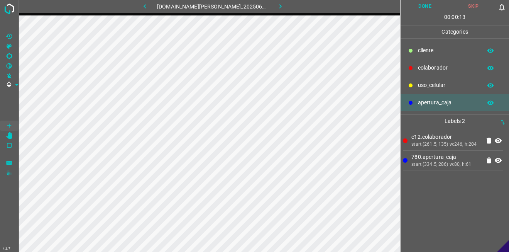
click at [423, 48] on p "cliente" at bounding box center [448, 50] width 60 height 8
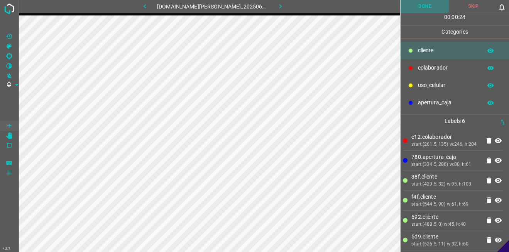
click at [425, 8] on button "Done" at bounding box center [425, 6] width 49 height 13
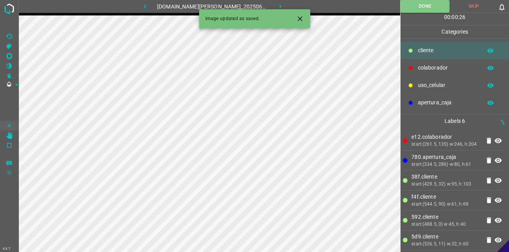
click at [290, 6] on div "[DOMAIN_NAME][PERSON_NAME]_20250626_125600_000002220.jpg" at bounding box center [213, 6] width 222 height 13
click at [278, 4] on icon "button" at bounding box center [281, 6] width 8 height 8
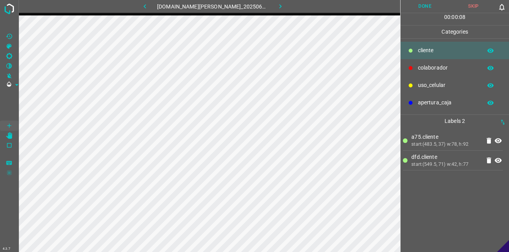
click at [426, 59] on div "colaborador" at bounding box center [455, 67] width 109 height 17
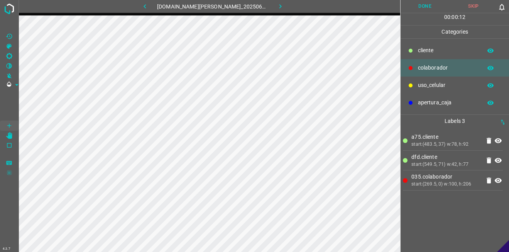
click at [419, 2] on button "Done" at bounding box center [425, 6] width 49 height 13
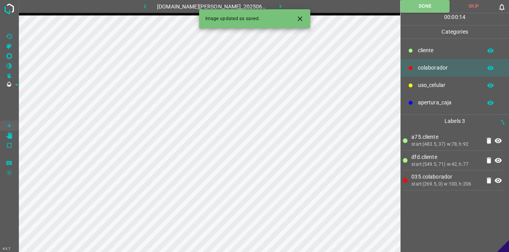
click at [268, 6] on button "button" at bounding box center [280, 6] width 25 height 13
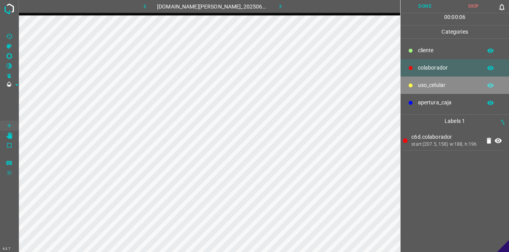
click at [426, 85] on p "uso_celular" at bounding box center [448, 85] width 60 height 8
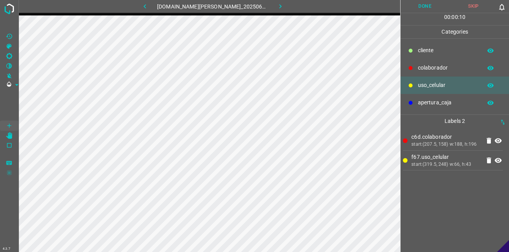
click at [424, 42] on div "cliente" at bounding box center [455, 50] width 109 height 17
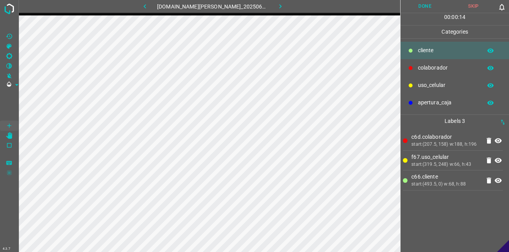
click at [421, 5] on button "Done" at bounding box center [425, 6] width 49 height 13
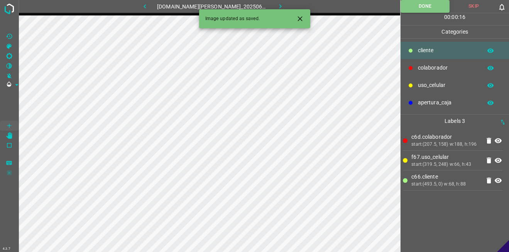
click at [277, 6] on icon "button" at bounding box center [281, 6] width 8 height 8
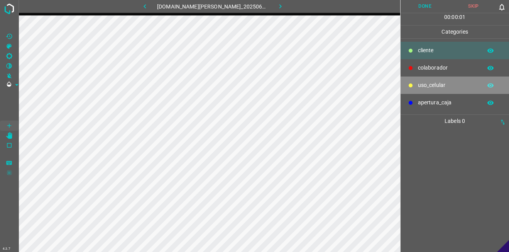
click at [435, 82] on p "uso_celular" at bounding box center [448, 85] width 60 height 8
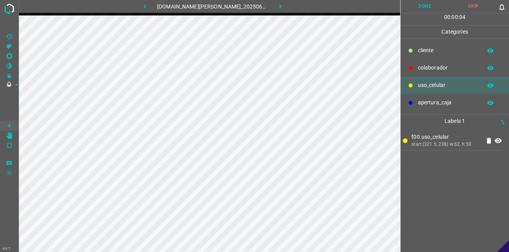
click at [426, 70] on p "colaborador" at bounding box center [448, 68] width 60 height 8
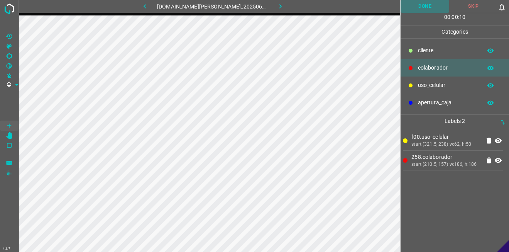
click at [430, 3] on button "Done" at bounding box center [425, 6] width 49 height 13
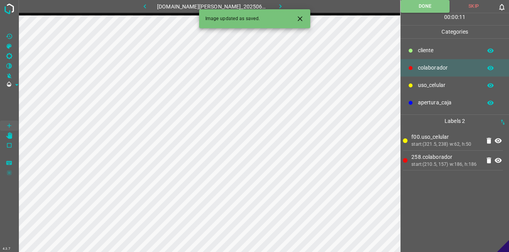
click at [277, 2] on icon "button" at bounding box center [281, 6] width 8 height 8
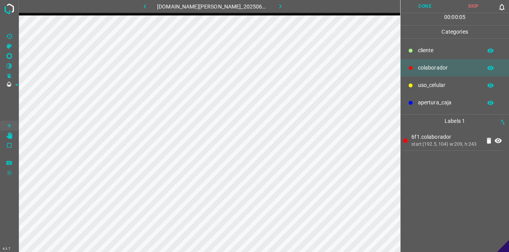
click at [429, 5] on button "Done" at bounding box center [425, 6] width 49 height 13
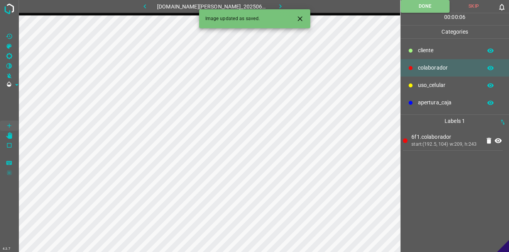
click at [278, 5] on button "button" at bounding box center [280, 6] width 25 height 13
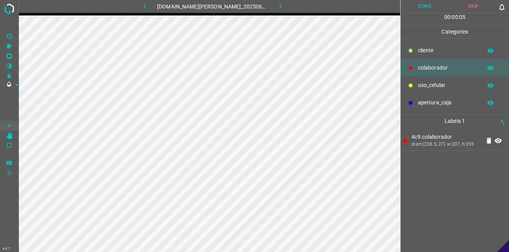
click at [419, 3] on button "Done" at bounding box center [425, 6] width 49 height 13
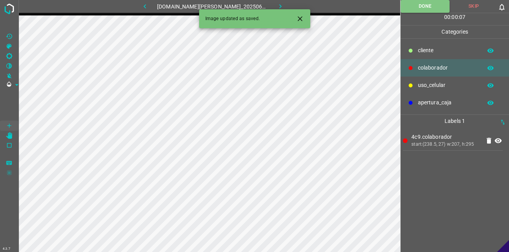
click at [271, 2] on button "button" at bounding box center [280, 6] width 25 height 13
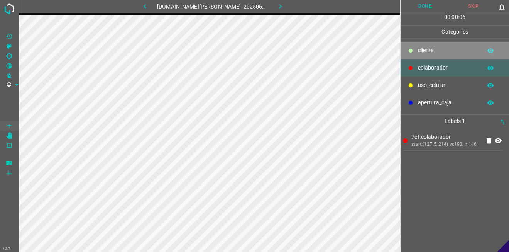
click at [426, 52] on p "cliente" at bounding box center [448, 50] width 60 height 8
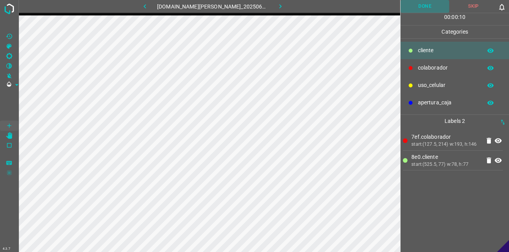
click at [413, 7] on button "Done" at bounding box center [425, 6] width 49 height 13
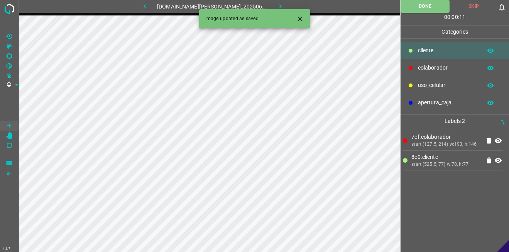
click at [277, 3] on icon "button" at bounding box center [281, 6] width 8 height 8
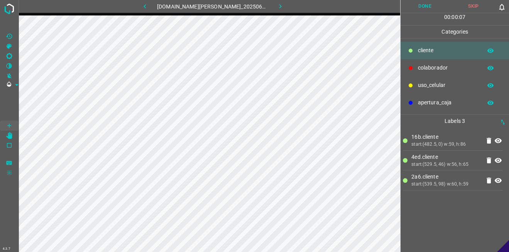
click at [424, 65] on p "colaborador" at bounding box center [448, 68] width 60 height 8
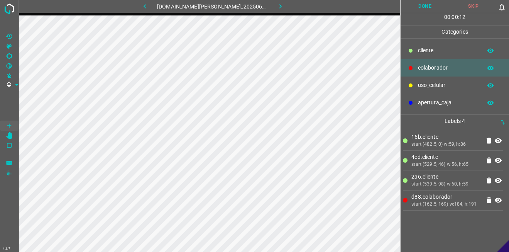
click at [428, 7] on button "Done" at bounding box center [425, 6] width 49 height 13
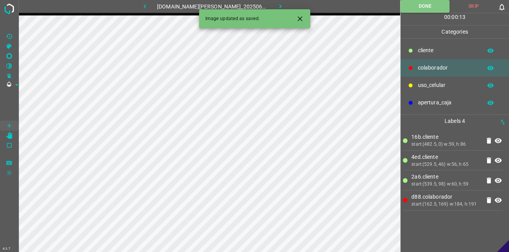
click at [277, 4] on icon "button" at bounding box center [281, 6] width 8 height 8
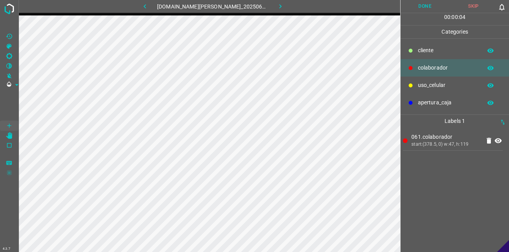
click at [426, 51] on p "cliente" at bounding box center [448, 50] width 60 height 8
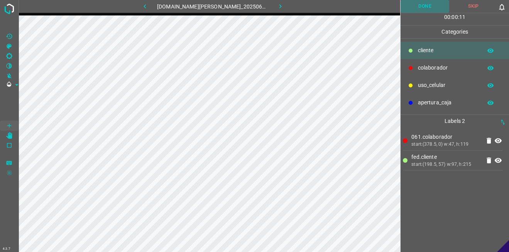
click at [414, 4] on button "Done" at bounding box center [425, 6] width 49 height 13
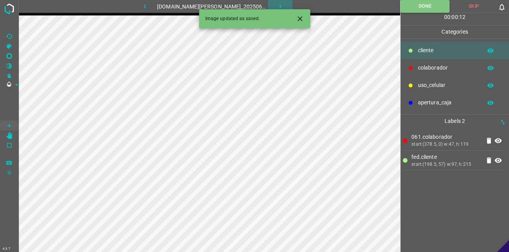
click at [277, 5] on icon "button" at bounding box center [281, 6] width 8 height 8
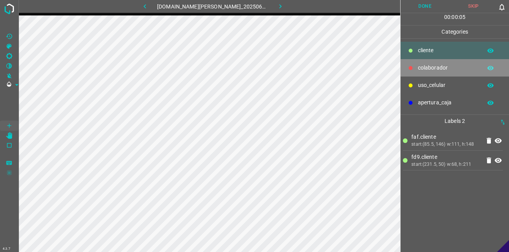
click at [420, 66] on p "colaborador" at bounding box center [448, 68] width 60 height 8
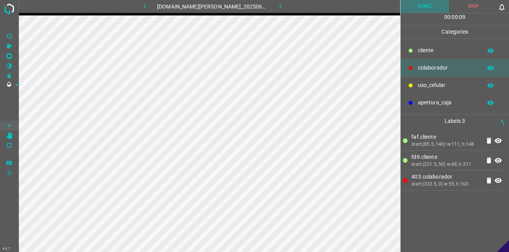
click at [421, 2] on button "Done" at bounding box center [425, 6] width 49 height 13
click at [279, 6] on icon "button" at bounding box center [280, 6] width 2 height 4
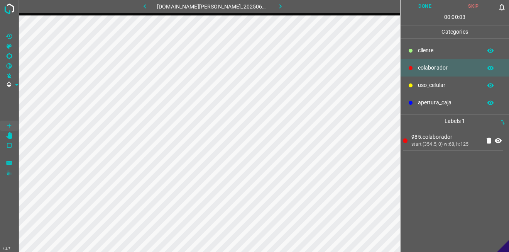
click at [444, 53] on p "cliente" at bounding box center [448, 50] width 60 height 8
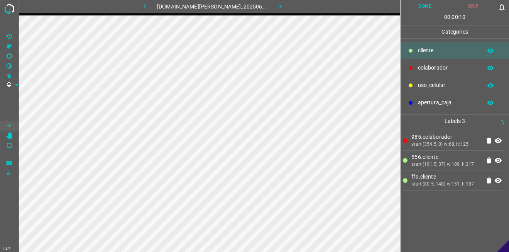
click at [425, 3] on button "Done" at bounding box center [425, 6] width 49 height 13
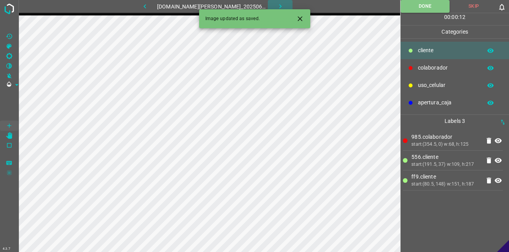
click at [277, 3] on icon "button" at bounding box center [281, 6] width 8 height 8
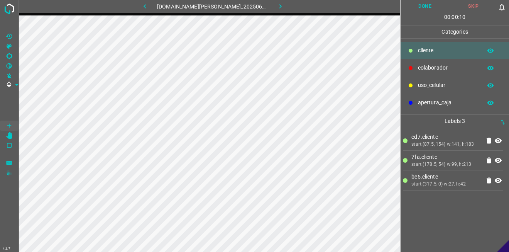
click at [447, 68] on p "colaborador" at bounding box center [448, 68] width 60 height 8
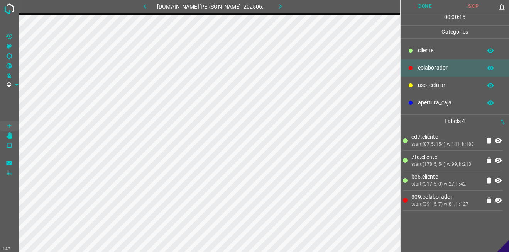
click at [421, 3] on button "Done" at bounding box center [425, 6] width 49 height 13
click at [279, 5] on icon "button" at bounding box center [280, 6] width 2 height 4
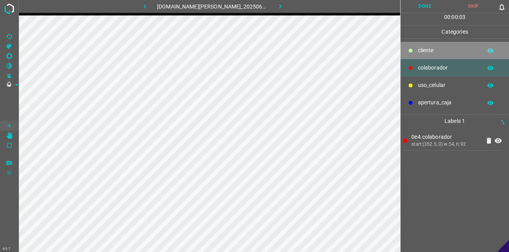
click at [445, 49] on p "cliente" at bounding box center [448, 50] width 60 height 8
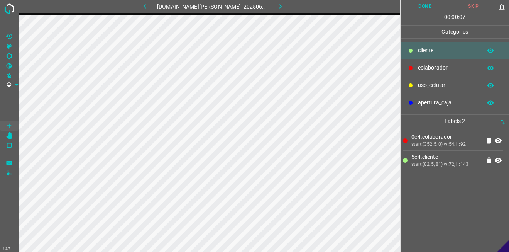
click at [431, 5] on button "Done" at bounding box center [425, 6] width 49 height 13
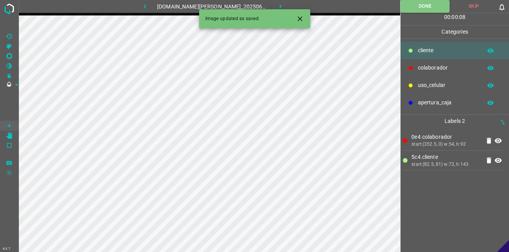
click at [282, 4] on button "button" at bounding box center [280, 6] width 25 height 13
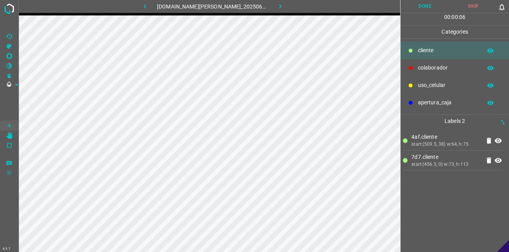
click at [434, 66] on p "colaborador" at bounding box center [448, 68] width 60 height 8
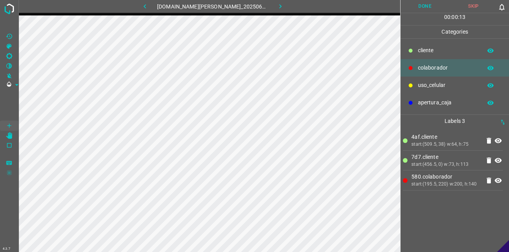
click at [417, 5] on button "Done" at bounding box center [425, 6] width 49 height 13
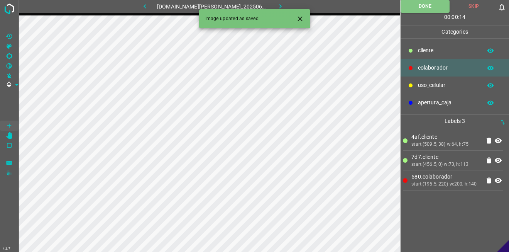
click at [277, 5] on icon "button" at bounding box center [281, 6] width 8 height 8
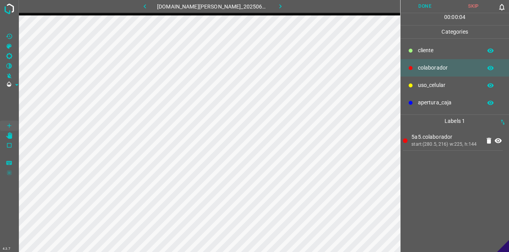
click at [434, 51] on p "cliente" at bounding box center [448, 50] width 60 height 8
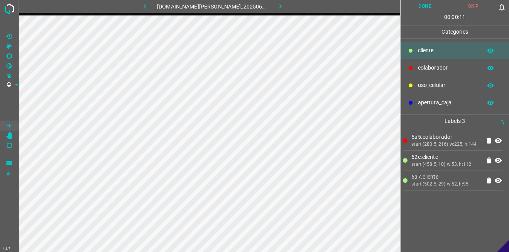
click at [414, 7] on button "Done" at bounding box center [425, 6] width 49 height 13
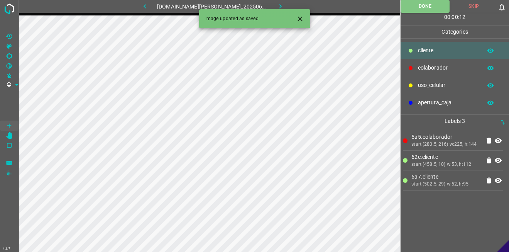
click at [280, 5] on button "button" at bounding box center [280, 6] width 25 height 13
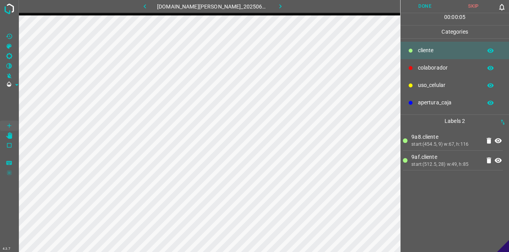
drag, startPoint x: 416, startPoint y: 67, endPoint x: 411, endPoint y: 67, distance: 4.3
click at [416, 67] on div "colaborador" at bounding box center [455, 67] width 109 height 17
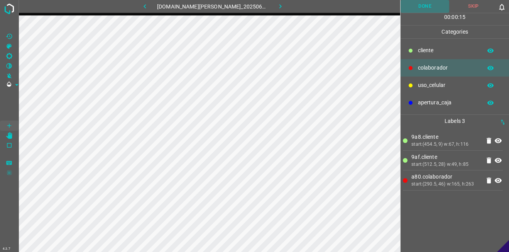
click at [418, 5] on button "Done" at bounding box center [425, 6] width 49 height 13
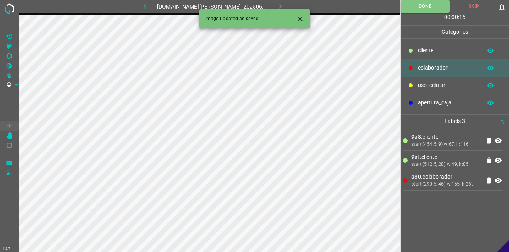
click at [277, 3] on icon "button" at bounding box center [281, 6] width 8 height 8
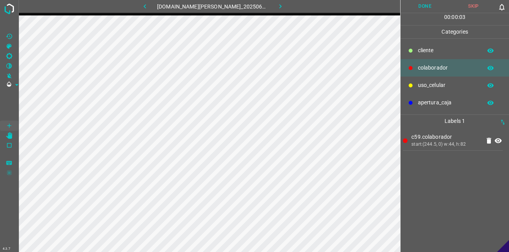
click at [440, 49] on p "cliente" at bounding box center [448, 50] width 60 height 8
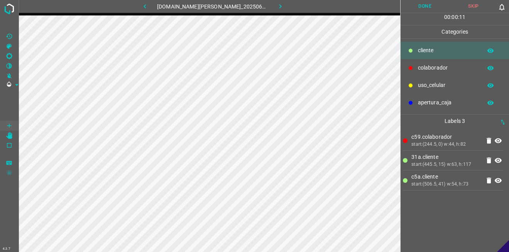
click at [419, 5] on button "Done" at bounding box center [425, 6] width 49 height 13
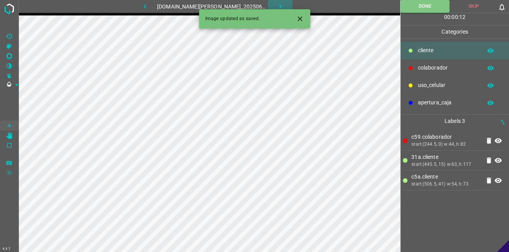
click at [279, 6] on icon "button" at bounding box center [280, 6] width 2 height 4
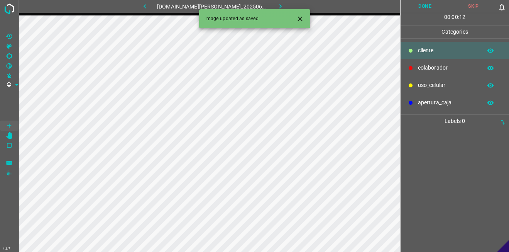
click at [418, 66] on p "colaborador" at bounding box center [448, 68] width 60 height 8
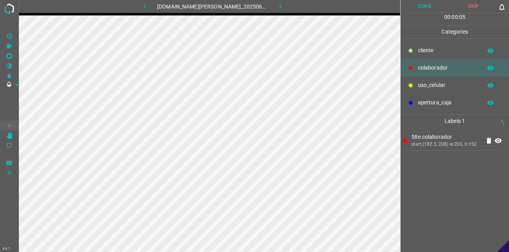
click at [426, 9] on button "Done" at bounding box center [425, 6] width 49 height 13
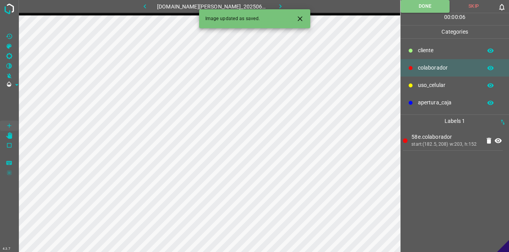
click at [277, 5] on icon "button" at bounding box center [281, 6] width 8 height 8
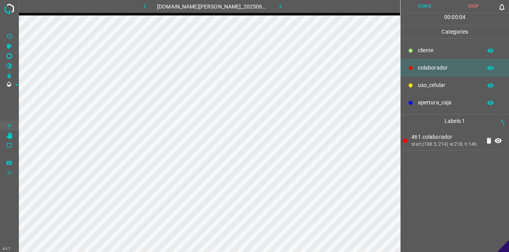
click at [423, 6] on button "Done" at bounding box center [425, 6] width 49 height 13
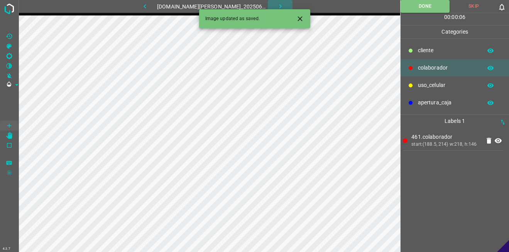
click at [277, 3] on icon "button" at bounding box center [281, 6] width 8 height 8
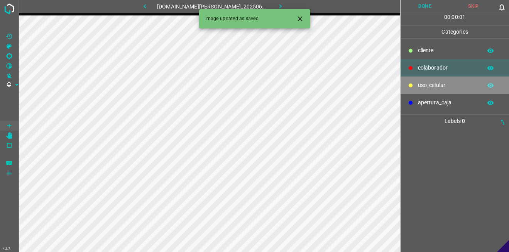
click at [432, 83] on p "uso_celular" at bounding box center [448, 85] width 60 height 8
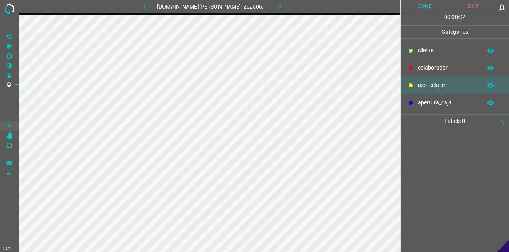
click at [423, 54] on p "cliente" at bounding box center [448, 50] width 60 height 8
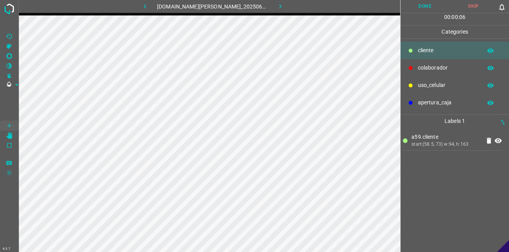
click at [433, 3] on button "Done" at bounding box center [425, 6] width 49 height 13
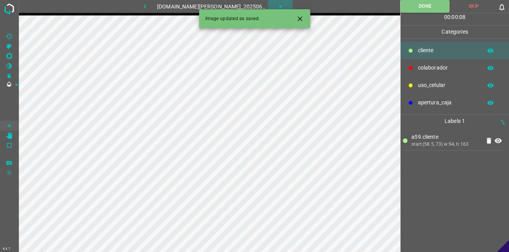
click at [277, 5] on icon "button" at bounding box center [281, 6] width 8 height 8
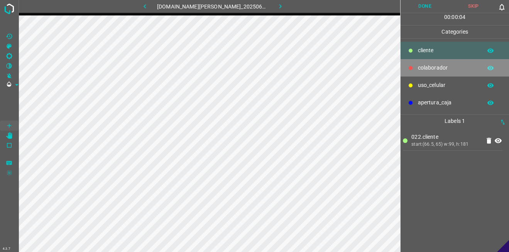
click at [431, 69] on p "colaborador" at bounding box center [448, 68] width 60 height 8
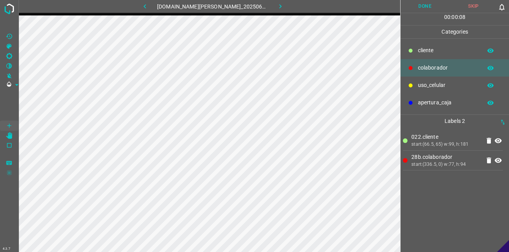
click at [429, 7] on button "Done" at bounding box center [425, 6] width 49 height 13
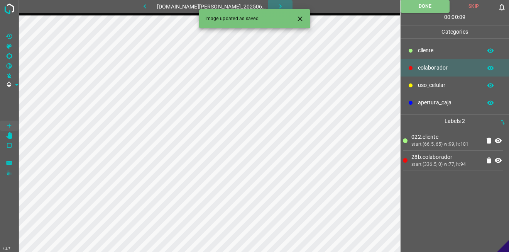
click at [274, 0] on button "button" at bounding box center [280, 6] width 25 height 13
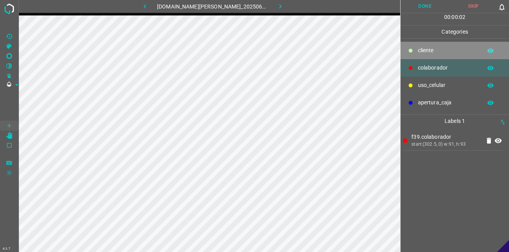
click at [428, 53] on p "cliente" at bounding box center [448, 50] width 60 height 8
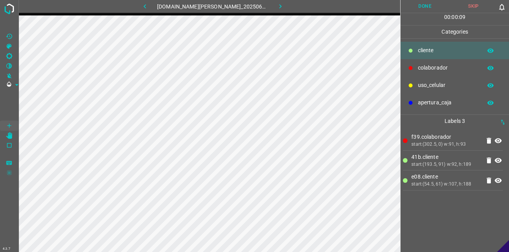
click at [419, 5] on button "Done" at bounding box center [425, 6] width 49 height 13
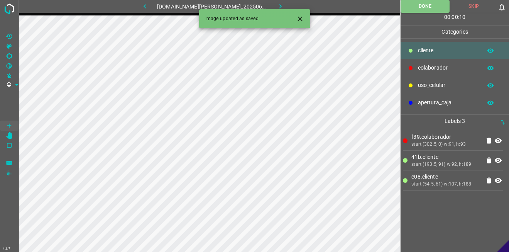
click at [280, 7] on button "button" at bounding box center [280, 6] width 25 height 13
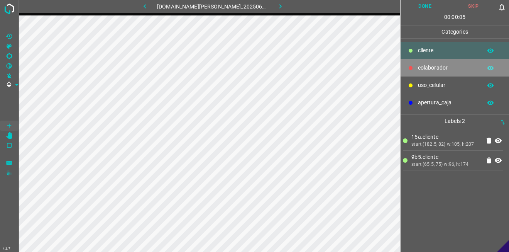
drag, startPoint x: 426, startPoint y: 66, endPoint x: 404, endPoint y: 67, distance: 22.4
click at [426, 66] on p "colaborador" at bounding box center [448, 68] width 60 height 8
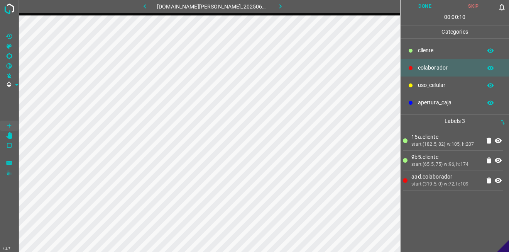
click at [425, 2] on button "Done" at bounding box center [425, 6] width 49 height 13
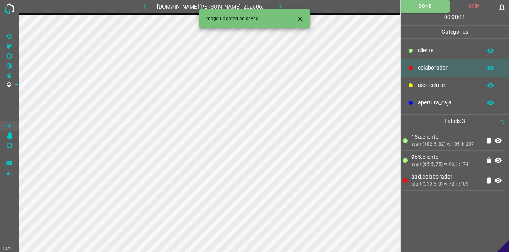
click at [277, 5] on icon "button" at bounding box center [281, 6] width 8 height 8
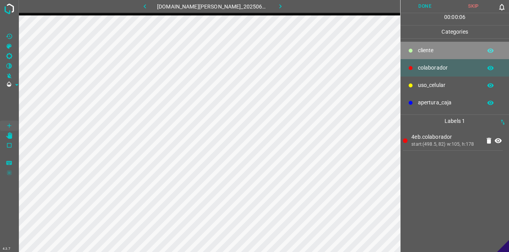
click at [435, 48] on p "cliente" at bounding box center [448, 50] width 60 height 8
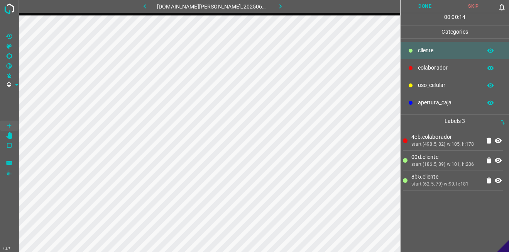
click at [427, 3] on button "Done" at bounding box center [425, 6] width 49 height 13
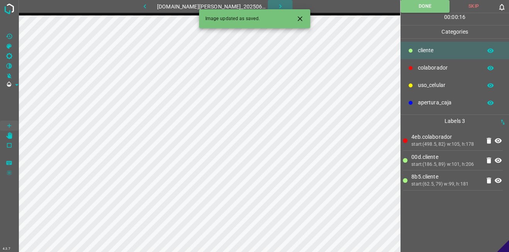
click at [279, 5] on icon "button" at bounding box center [280, 6] width 2 height 4
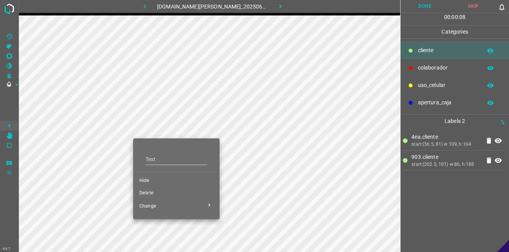
click at [154, 189] on li "Delete" at bounding box center [176, 193] width 87 height 12
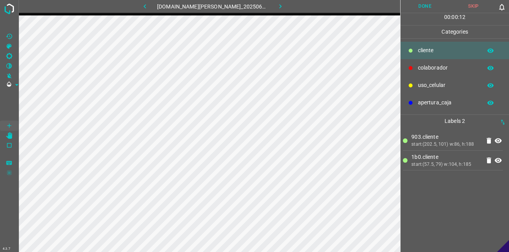
click at [422, 67] on p "colaborador" at bounding box center [448, 68] width 60 height 8
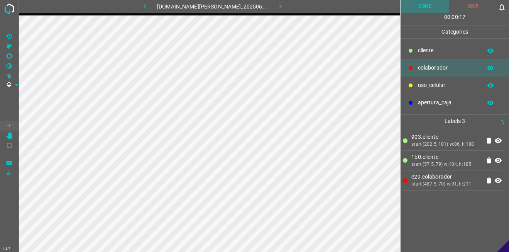
click at [422, 7] on button "Done" at bounding box center [425, 6] width 49 height 13
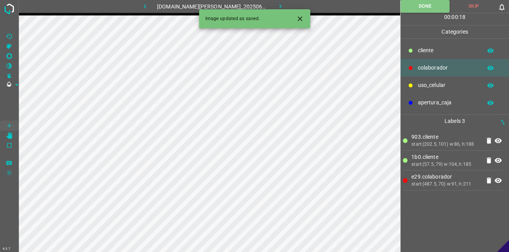
click at [277, 7] on icon "button" at bounding box center [281, 6] width 8 height 8
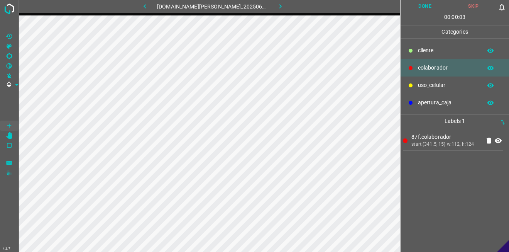
click at [429, 48] on p "cliente" at bounding box center [448, 50] width 60 height 8
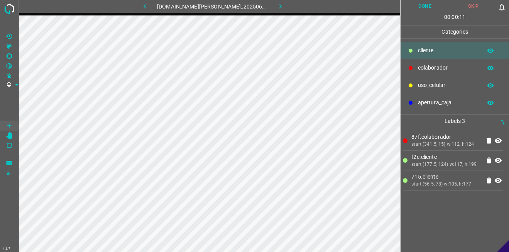
click at [409, 10] on button "Done" at bounding box center [425, 6] width 49 height 13
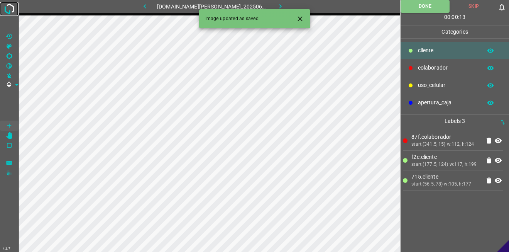
click at [10, 10] on img at bounding box center [9, 9] width 14 height 14
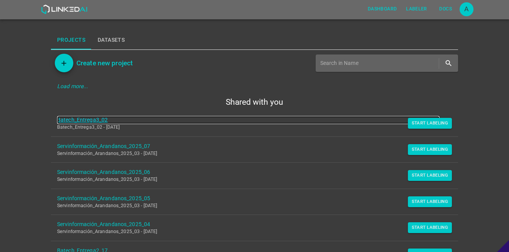
click at [86, 120] on link "Batech_Entrega3_02" at bounding box center [248, 120] width 383 height 8
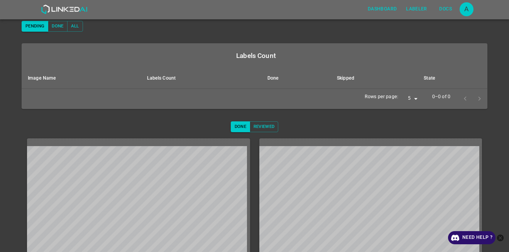
scroll to position [105, 0]
